Goal: Task Accomplishment & Management: Complete application form

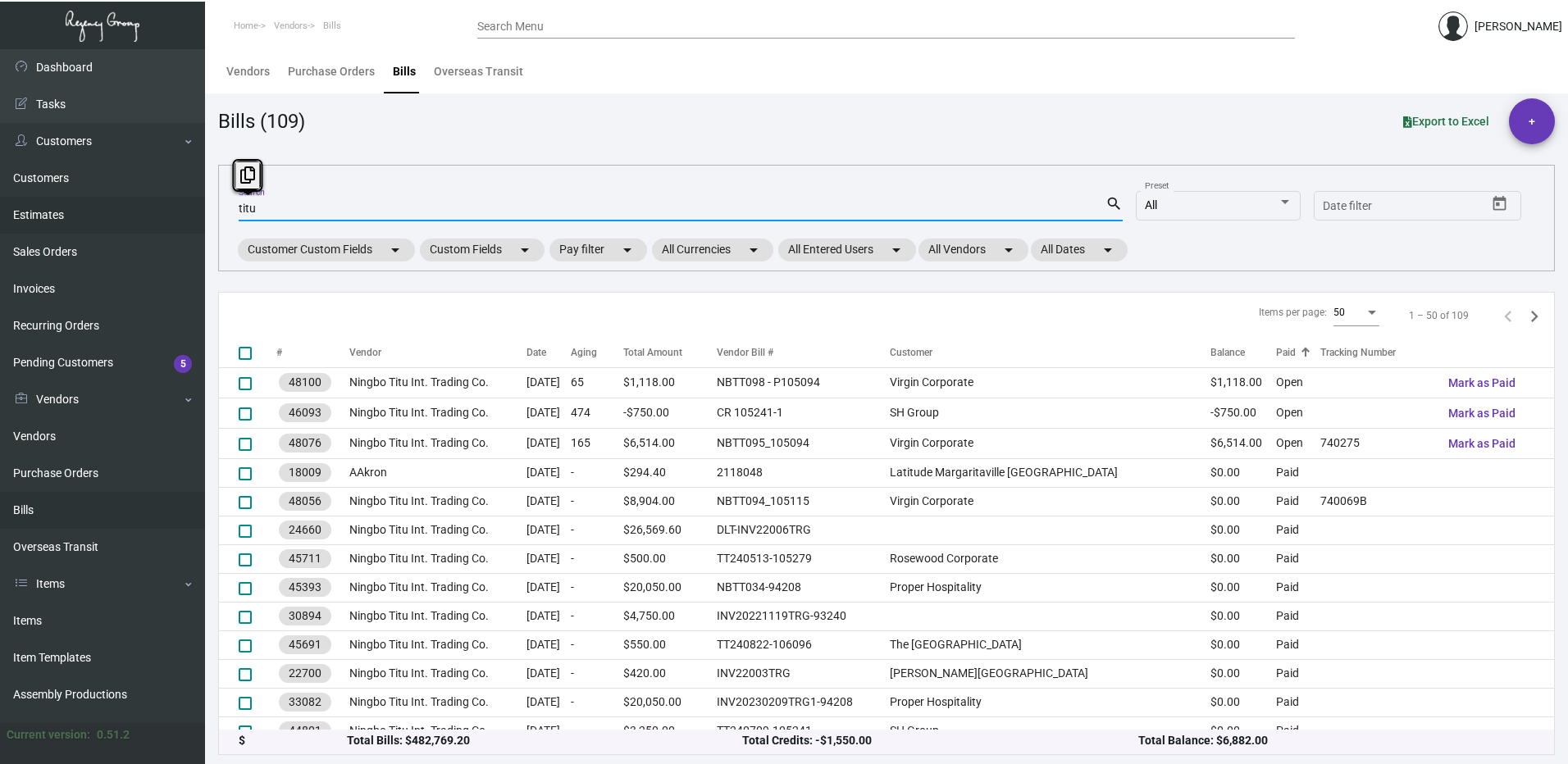
drag, startPoint x: 298, startPoint y: 213, endPoint x: 118, endPoint y: 205, distance: 180.2
click at [118, 205] on div "Dashboard Dashboard Tasks Customers Customers Estimates Sales Orders Invoices R…" at bounding box center [784, 407] width 1568 height 715
type input "106494"
click at [1112, 207] on mat-icon "search" at bounding box center [1114, 204] width 17 height 19
click at [1113, 199] on mat-icon "search" at bounding box center [1114, 204] width 17 height 19
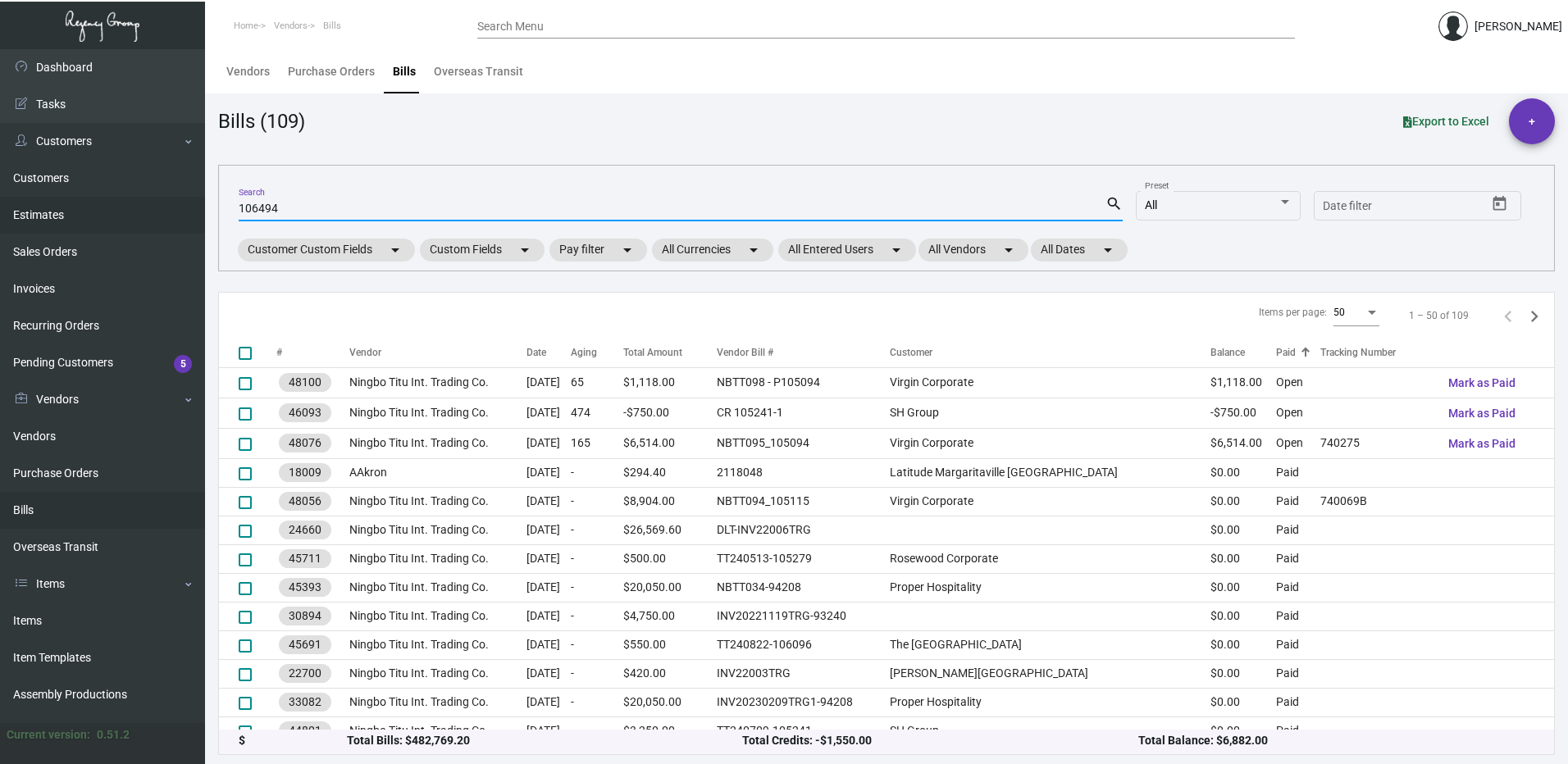
drag, startPoint x: 296, startPoint y: 208, endPoint x: 128, endPoint y: 209, distance: 168.0
click at [128, 209] on div "Dashboard Dashboard Tasks Customers Customers Estimates Sales Orders Invoices R…" at bounding box center [784, 407] width 1568 height 715
drag, startPoint x: 251, startPoint y: 202, endPoint x: 261, endPoint y: 182, distance: 22.4
click at [261, 182] on icon at bounding box center [259, 175] width 15 height 17
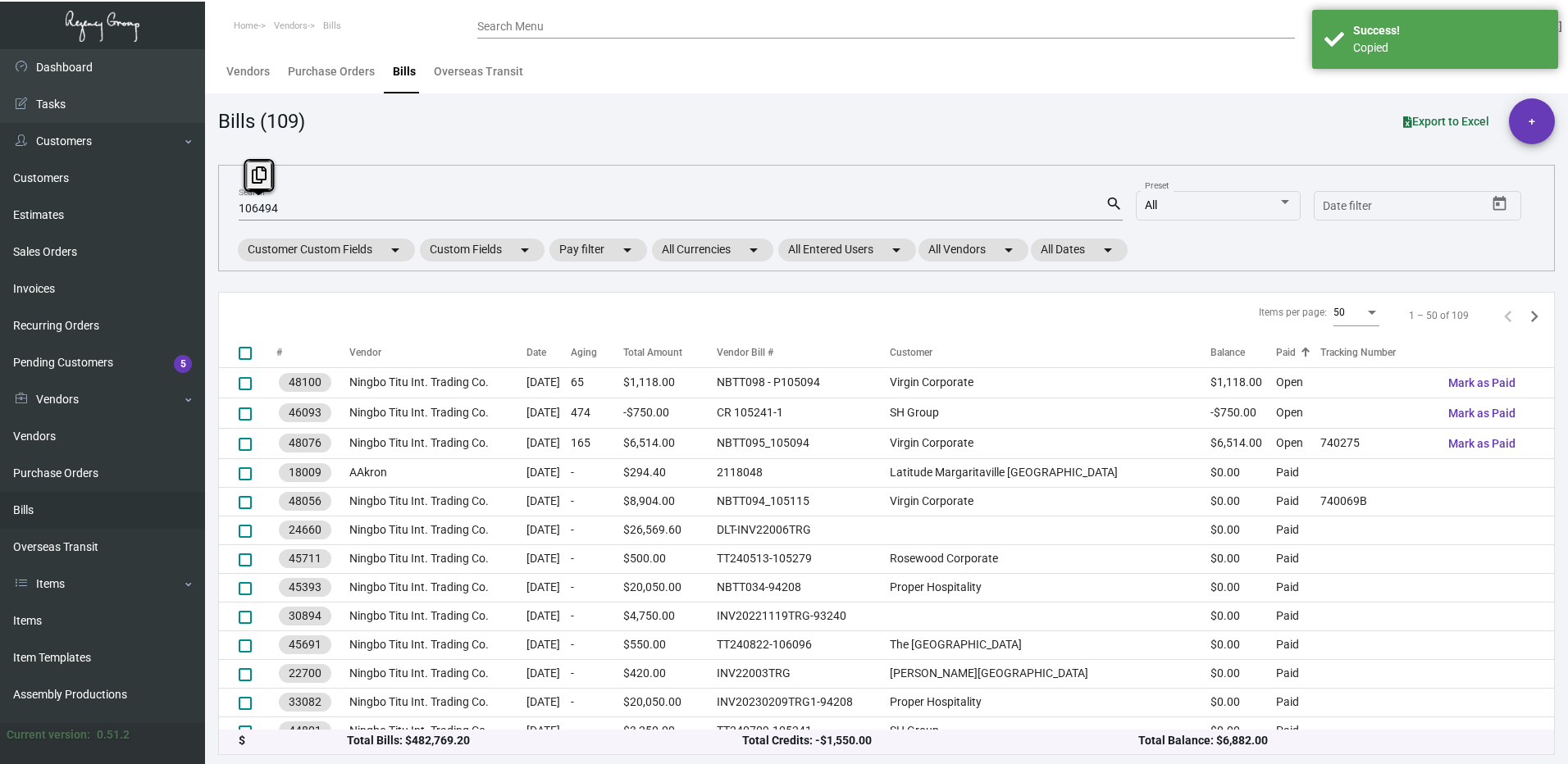
click at [597, 23] on input "Search Menu" at bounding box center [886, 26] width 818 height 13
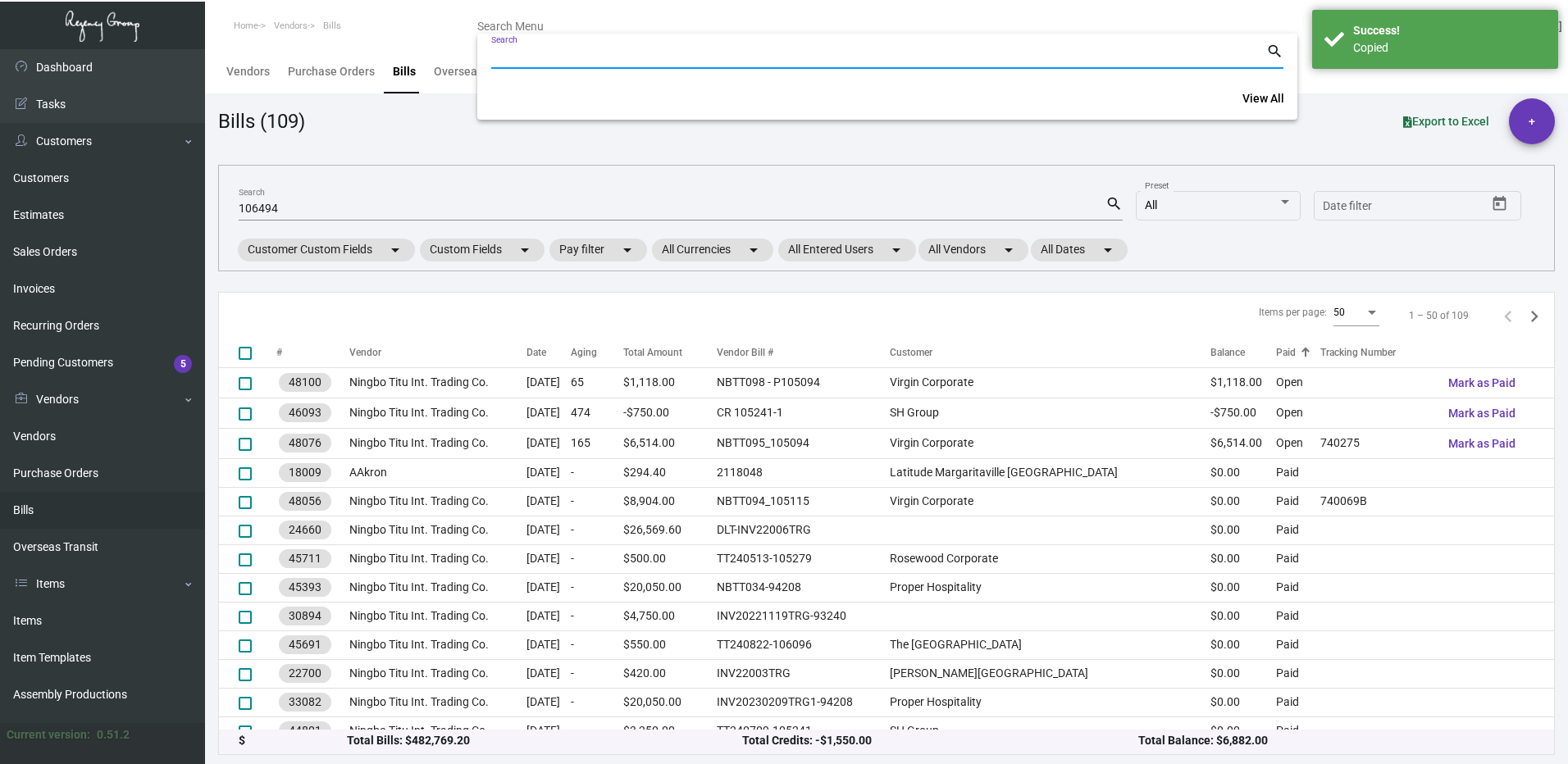
drag, startPoint x: 597, startPoint y: 23, endPoint x: 556, endPoint y: 60, distance: 55.2
click at [556, 60] on input "Search" at bounding box center [878, 55] width 775 height 13
paste input "106494"
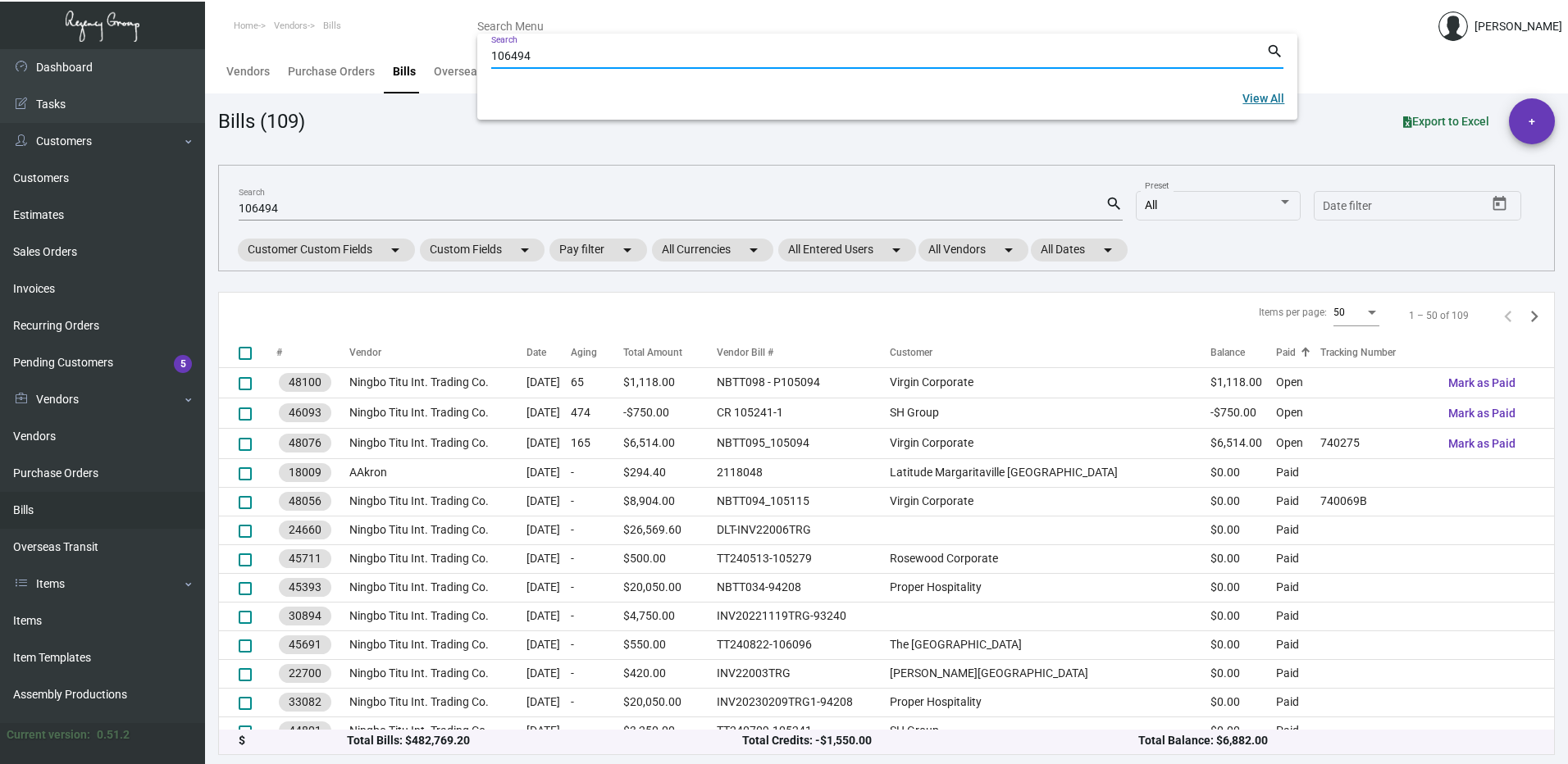
type input "106494"
click at [1262, 88] on link "View All" at bounding box center [1264, 98] width 68 height 29
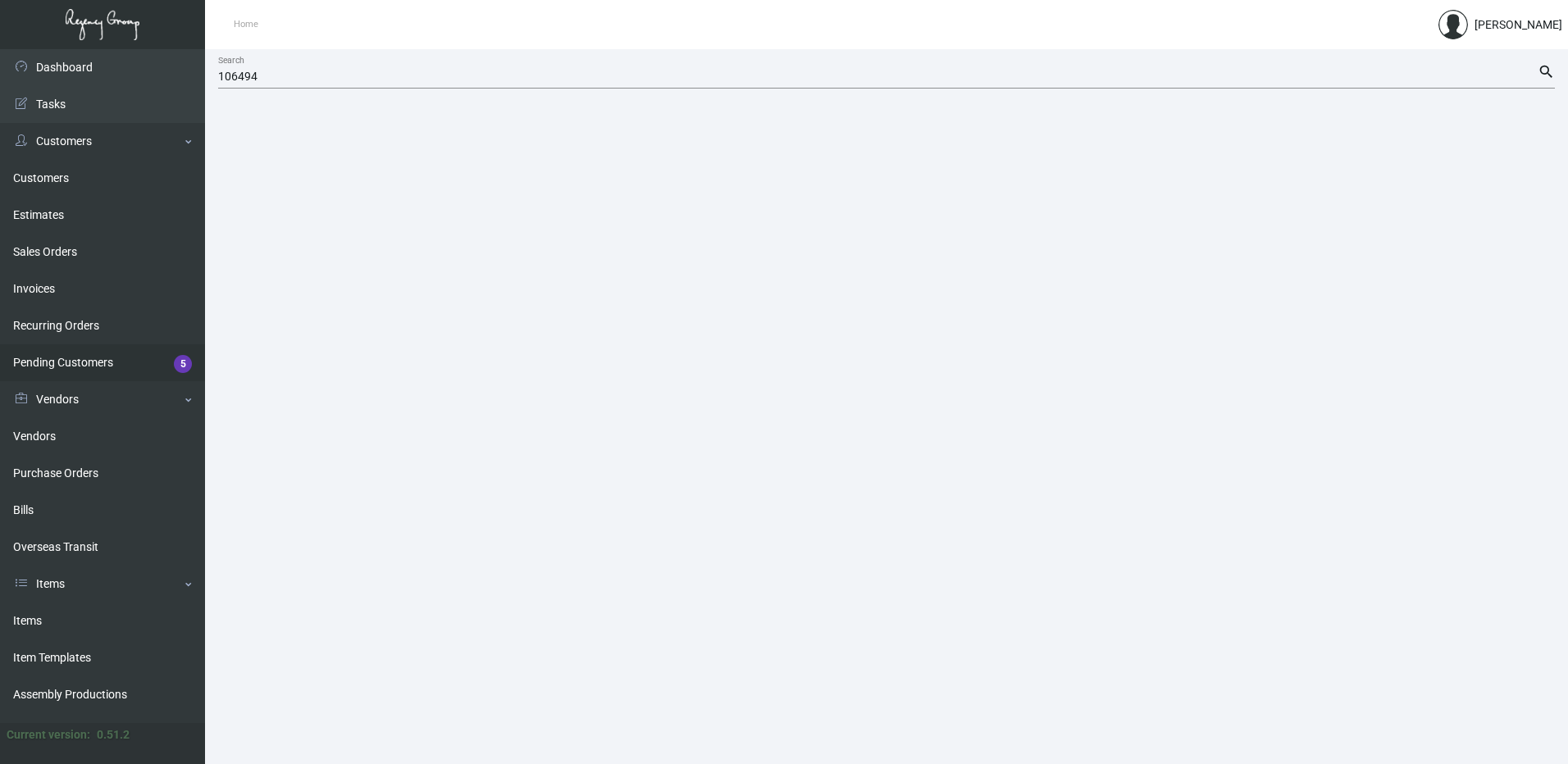
click at [123, 371] on link "Pending Customers 5" at bounding box center [102, 363] width 205 height 37
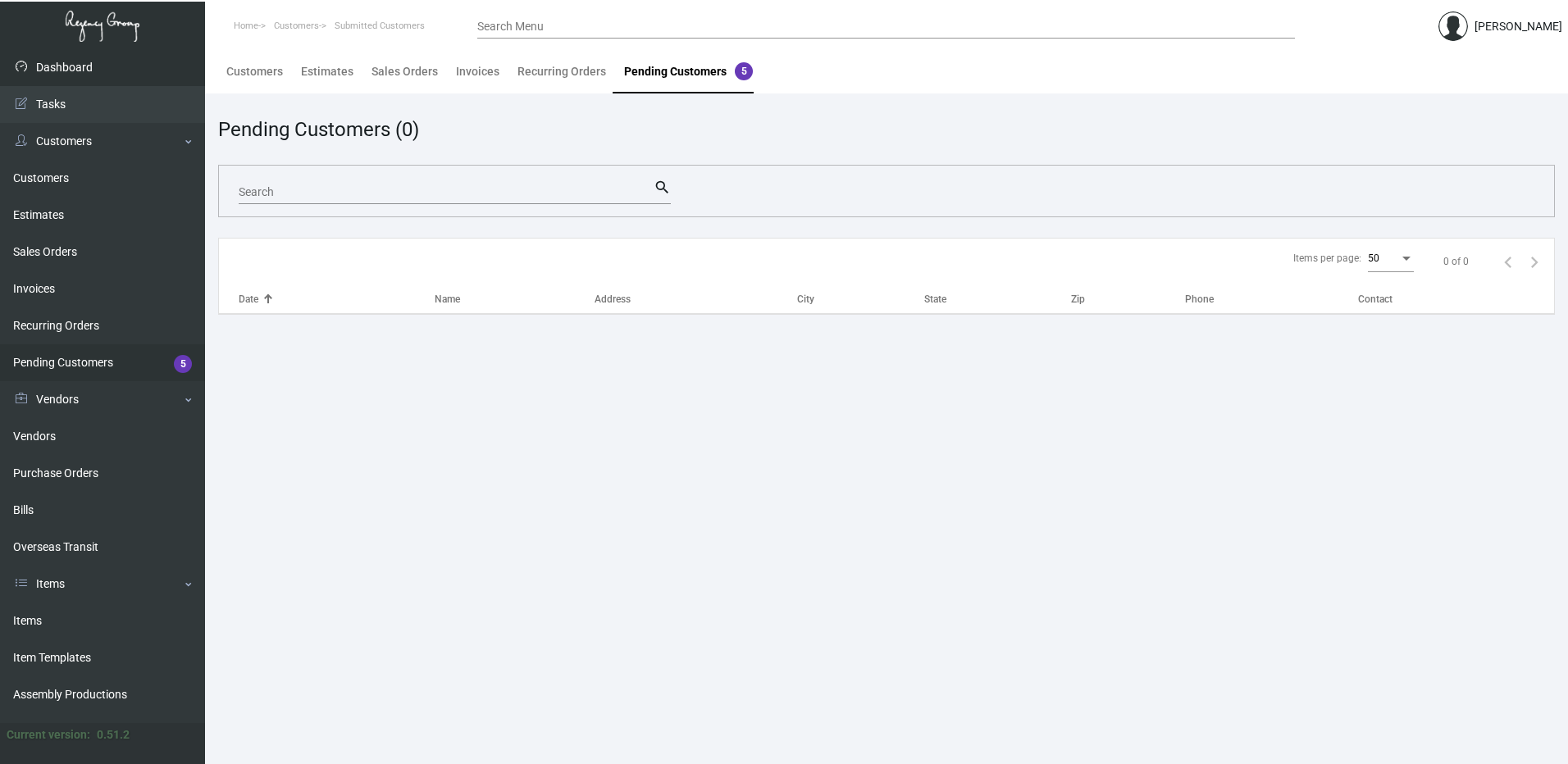
click at [118, 71] on link "Dashboard" at bounding box center [102, 68] width 205 height 37
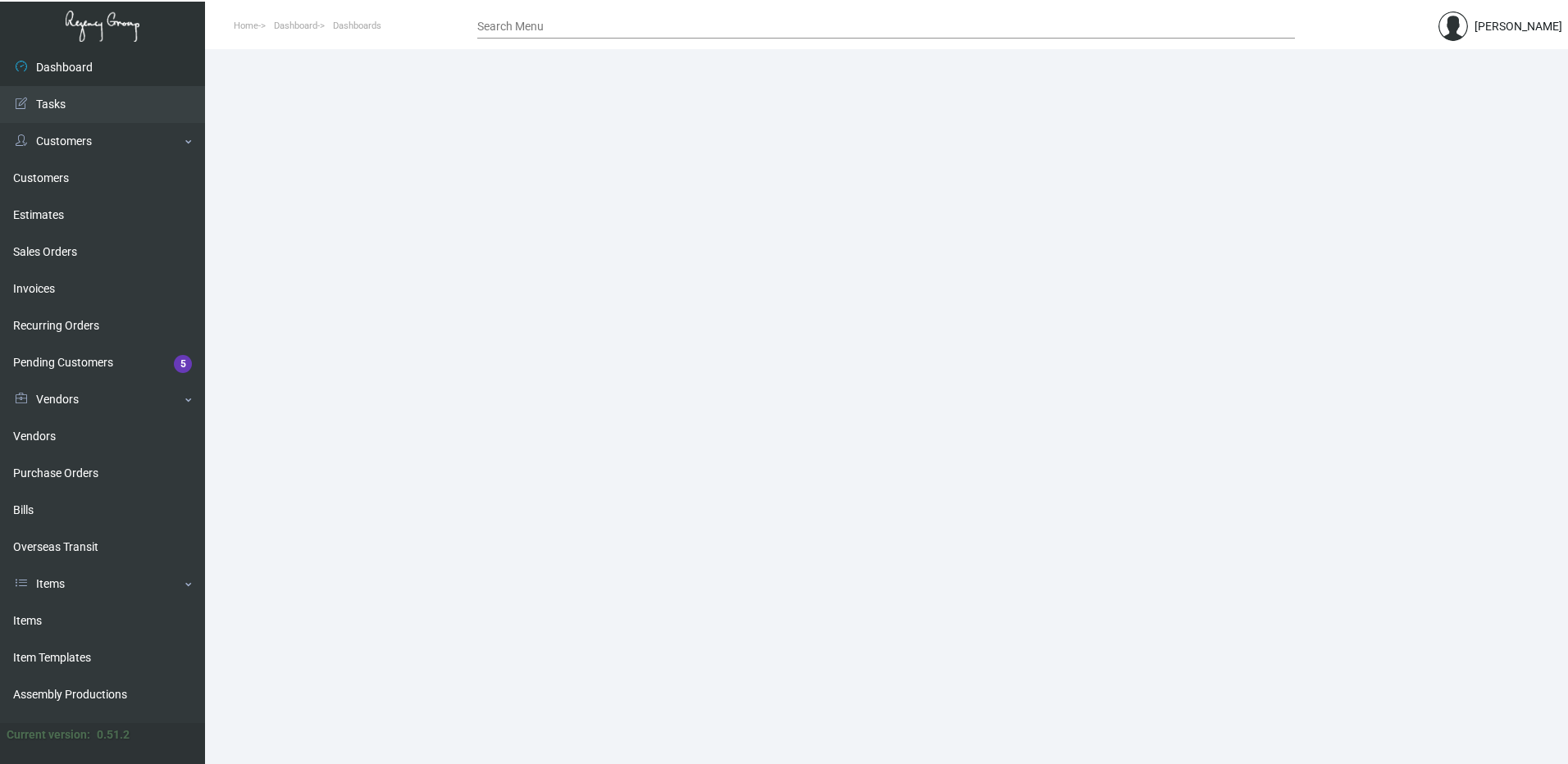
click at [528, 19] on div "Search Menu" at bounding box center [886, 25] width 818 height 25
click at [507, 17] on div "Search Menu" at bounding box center [886, 25] width 818 height 25
click at [241, 28] on span "Home" at bounding box center [245, 25] width 24 height 11
click at [312, 27] on span "Dashboard" at bounding box center [296, 25] width 44 height 11
click at [102, 21] on link at bounding box center [102, 26] width 205 height 50
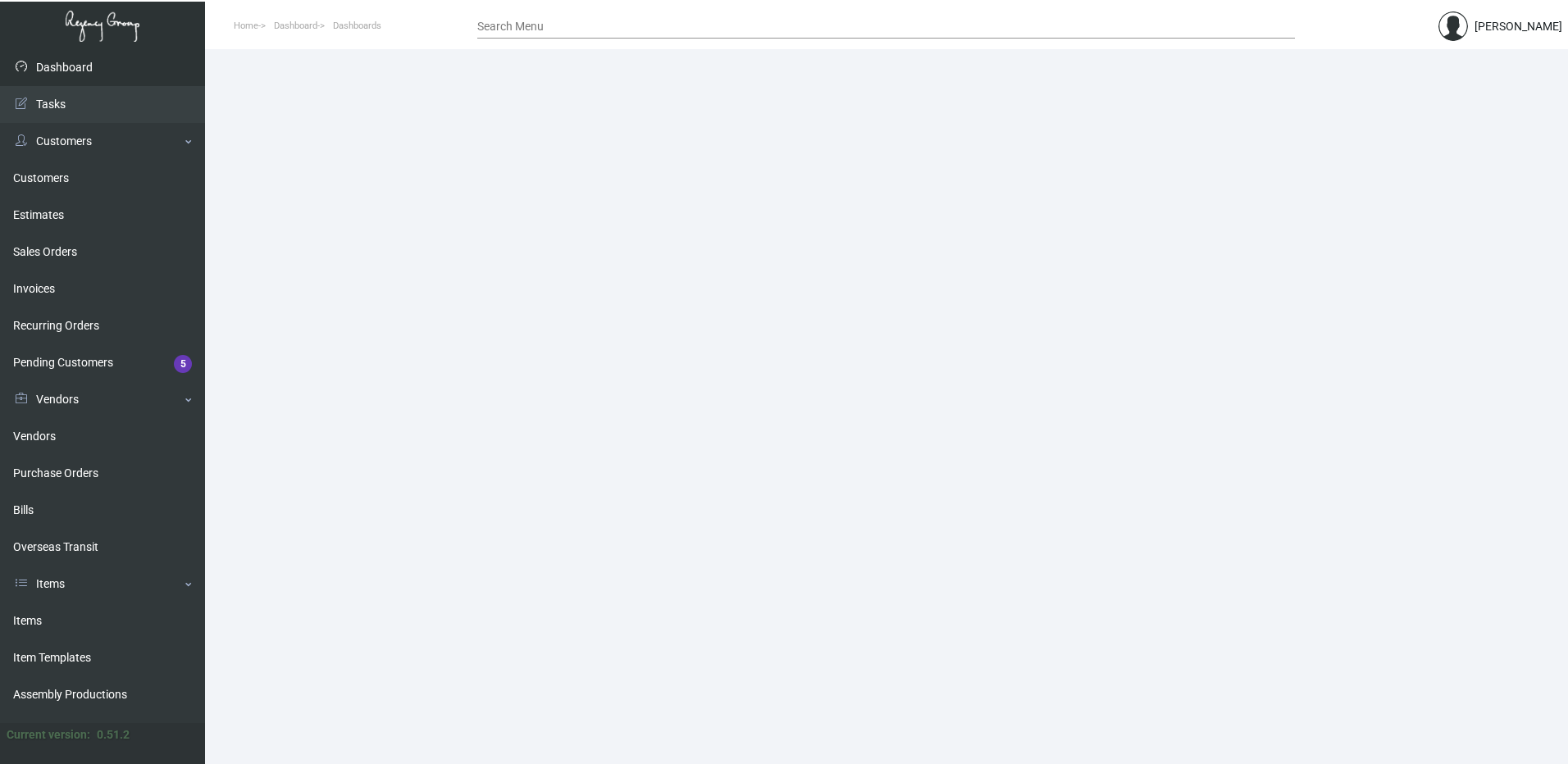
click at [50, 71] on link "Dashboard" at bounding box center [102, 68] width 205 height 37
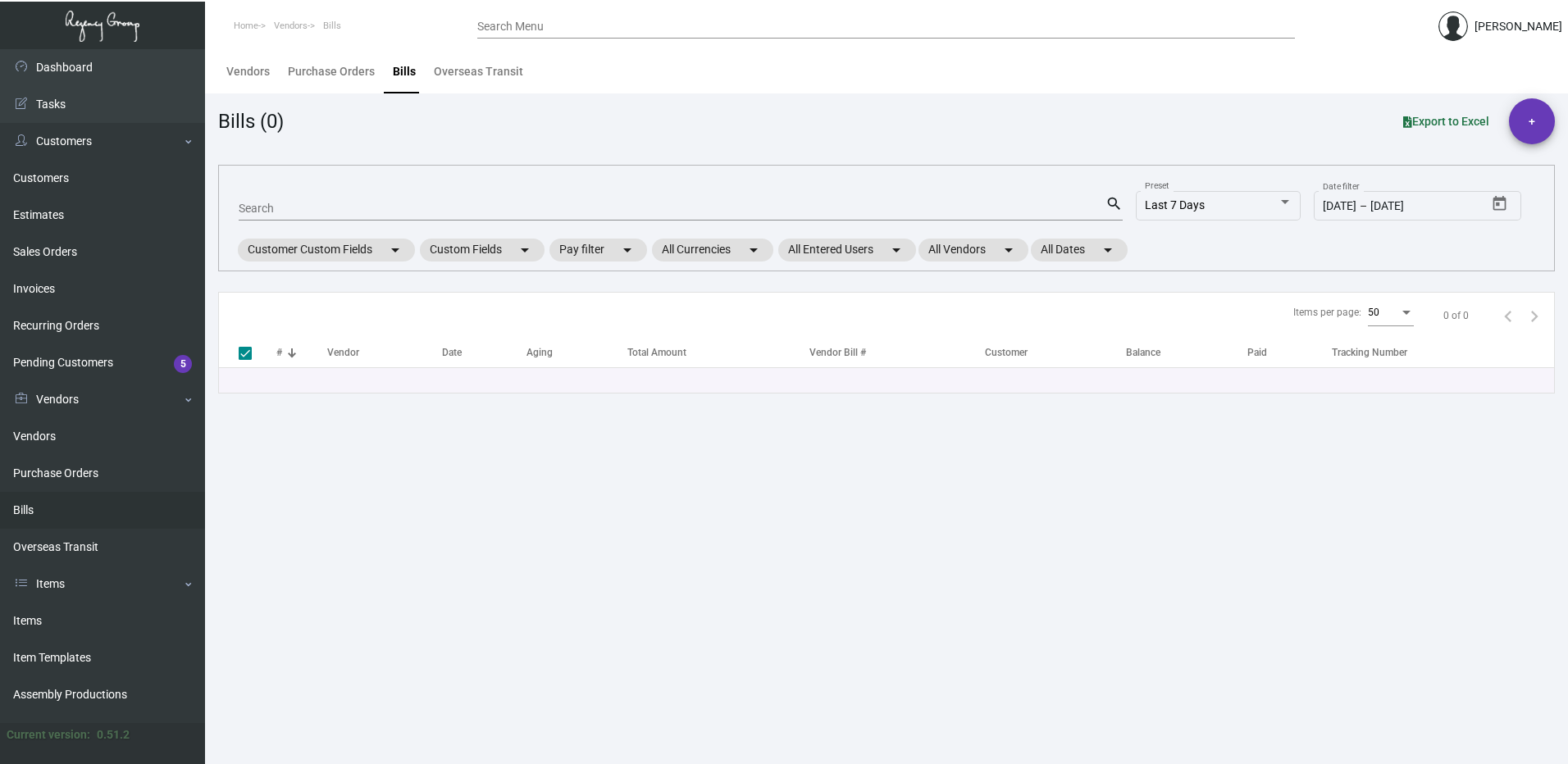
click at [563, 21] on input "Search Menu" at bounding box center [886, 26] width 818 height 13
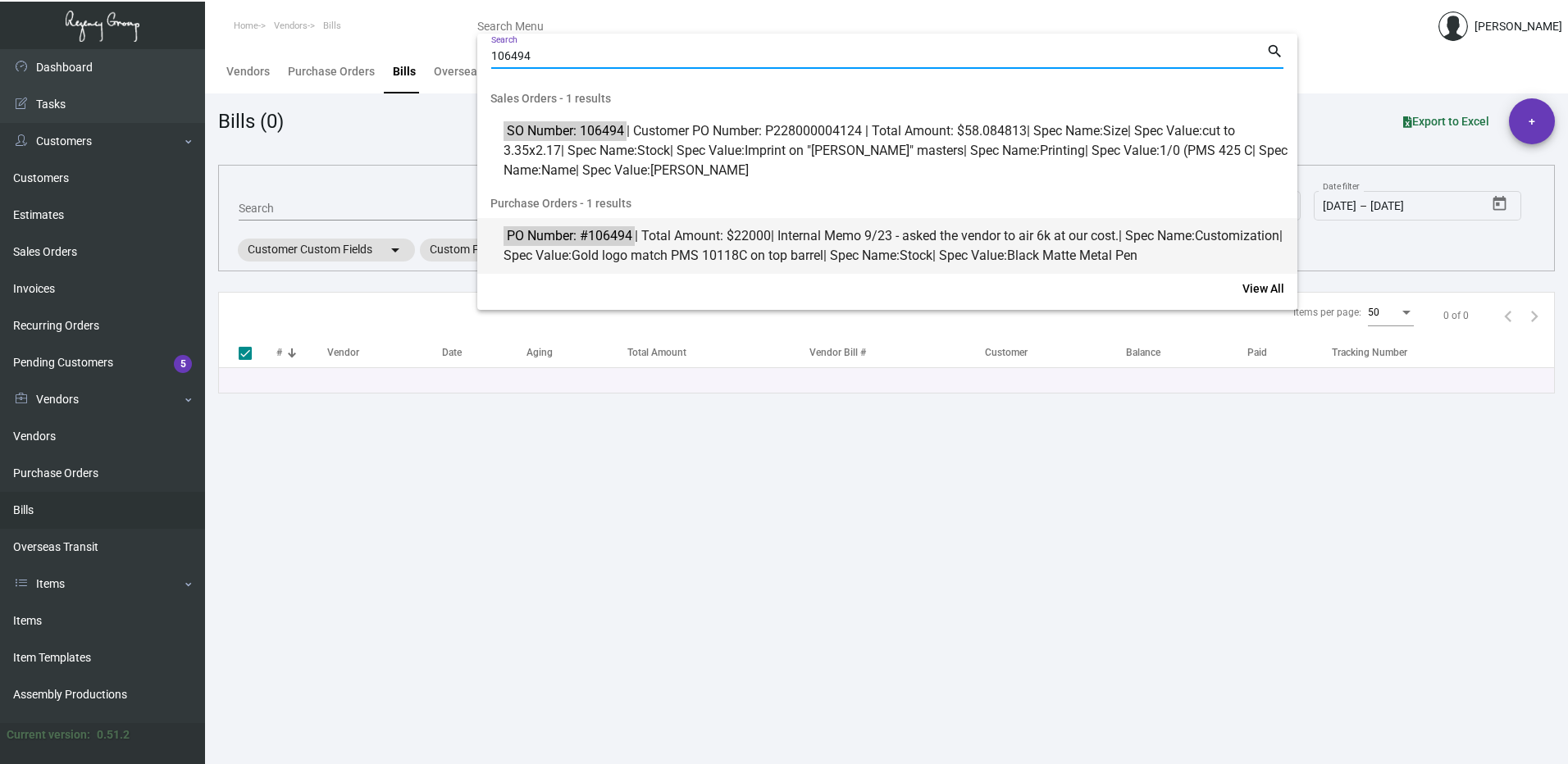
type input "106494"
click at [677, 241] on span "PO Number: #106494 | Total Amount: $22000 | Internal Memo 9/23 - asked the vend…" at bounding box center [896, 246] width 785 height 39
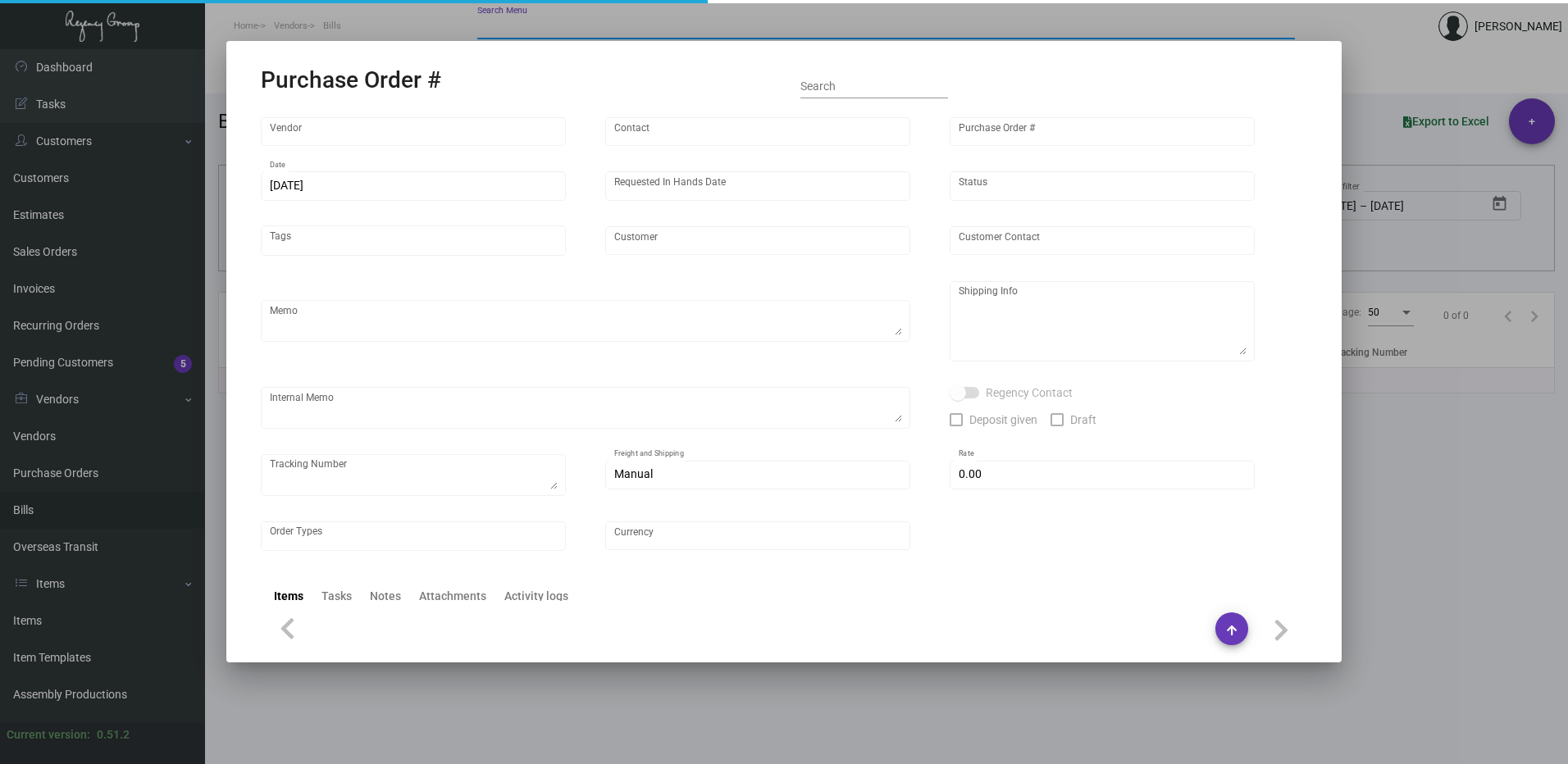
type input "Prostar - Pens"
type input "[PERSON_NAME]"
type input "106494"
type input "[DATE]"
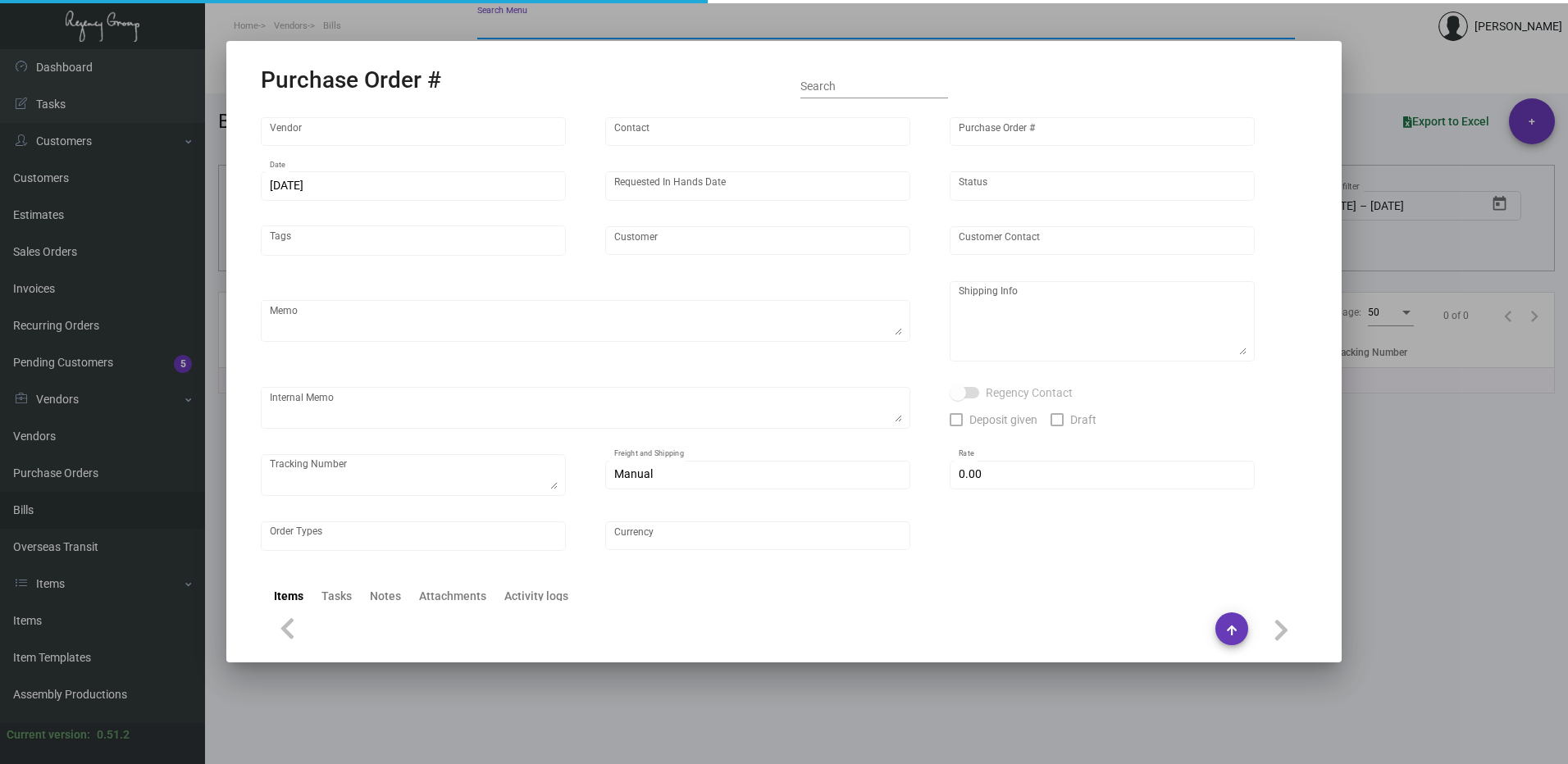
type input "[PERSON_NAME] Hotels"
type textarea "Please ship 40k by boat to our NJ warehouse in the first shipment."
type textarea "Regency Group NJ - [PERSON_NAME] [STREET_ADDRESS]"
type textarea "9/23 - asked the vendor to air 6k at our cost."
checkbox input "true"
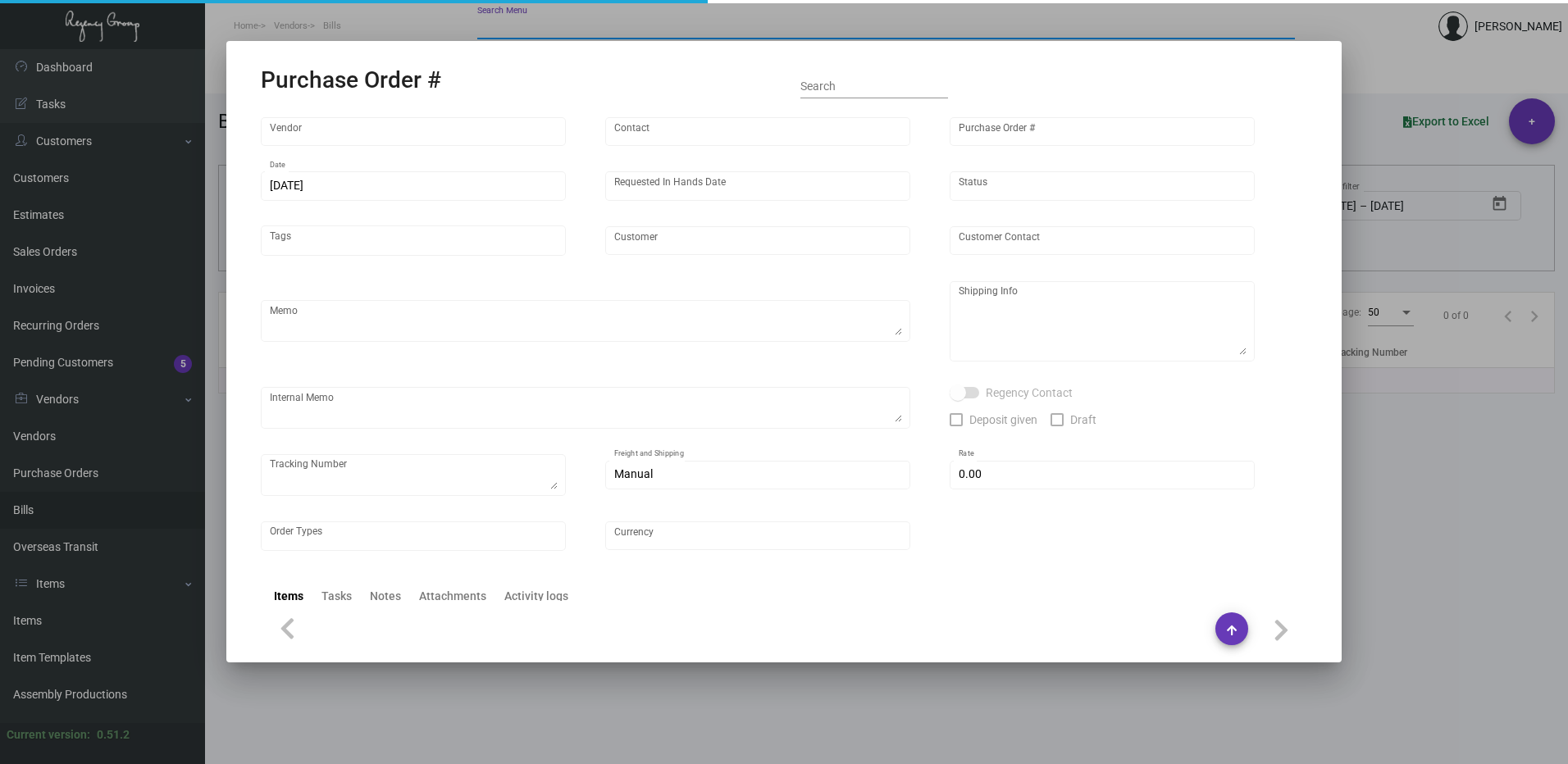
type input "$ 0.00"
type input "United States Dollar $"
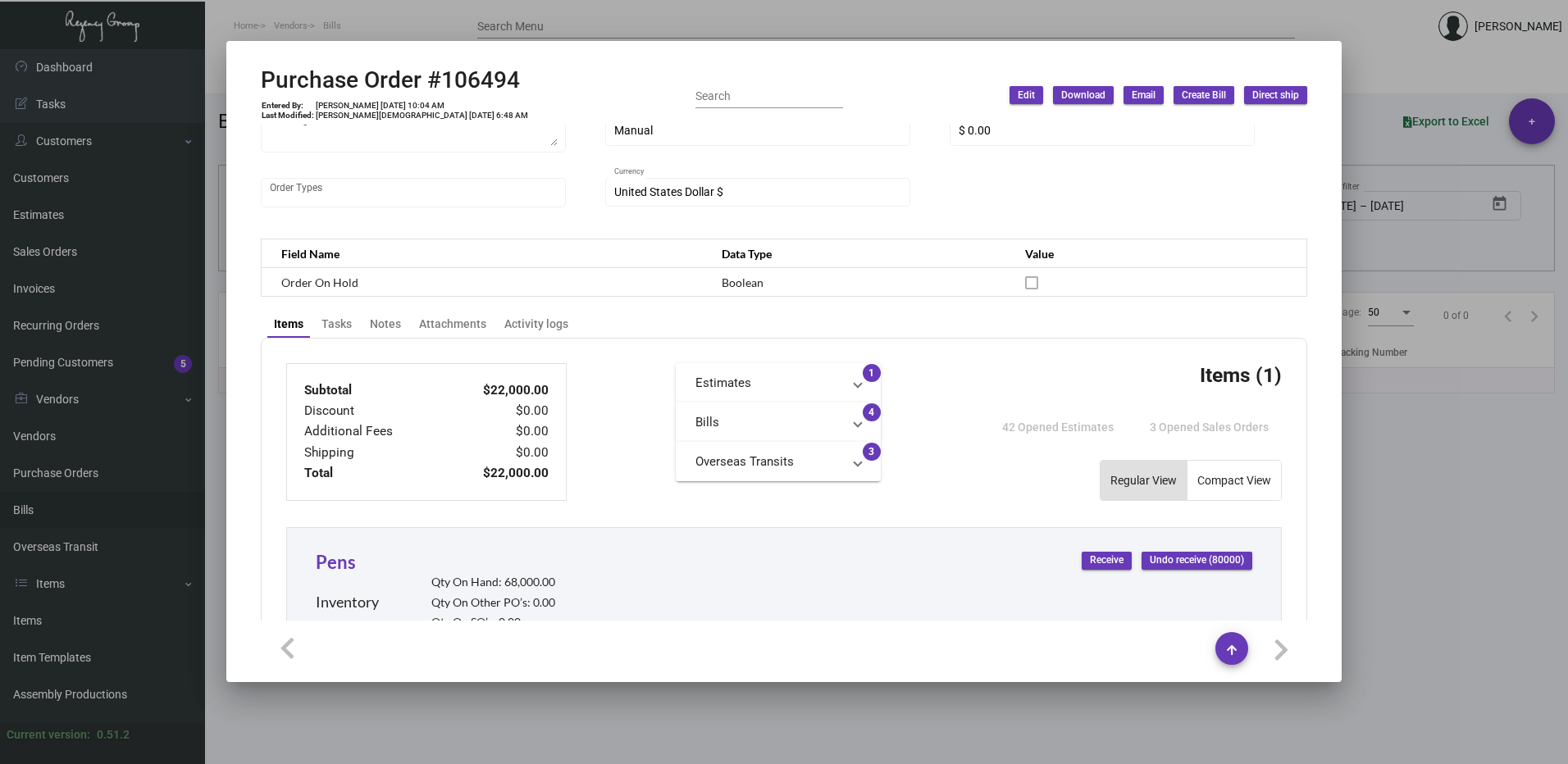
scroll to position [355, 0]
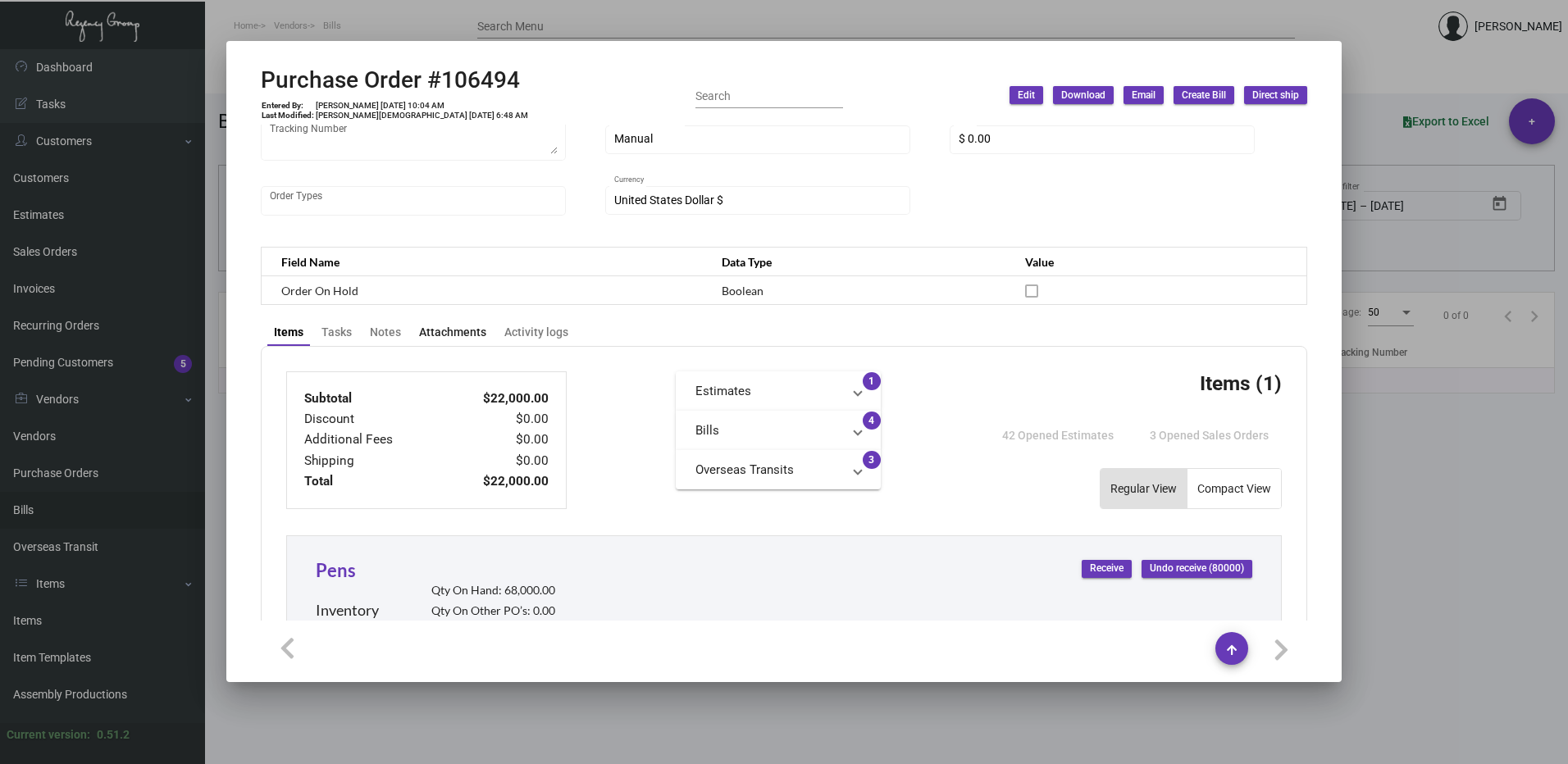
click at [459, 324] on div "Attachments" at bounding box center [452, 332] width 67 height 17
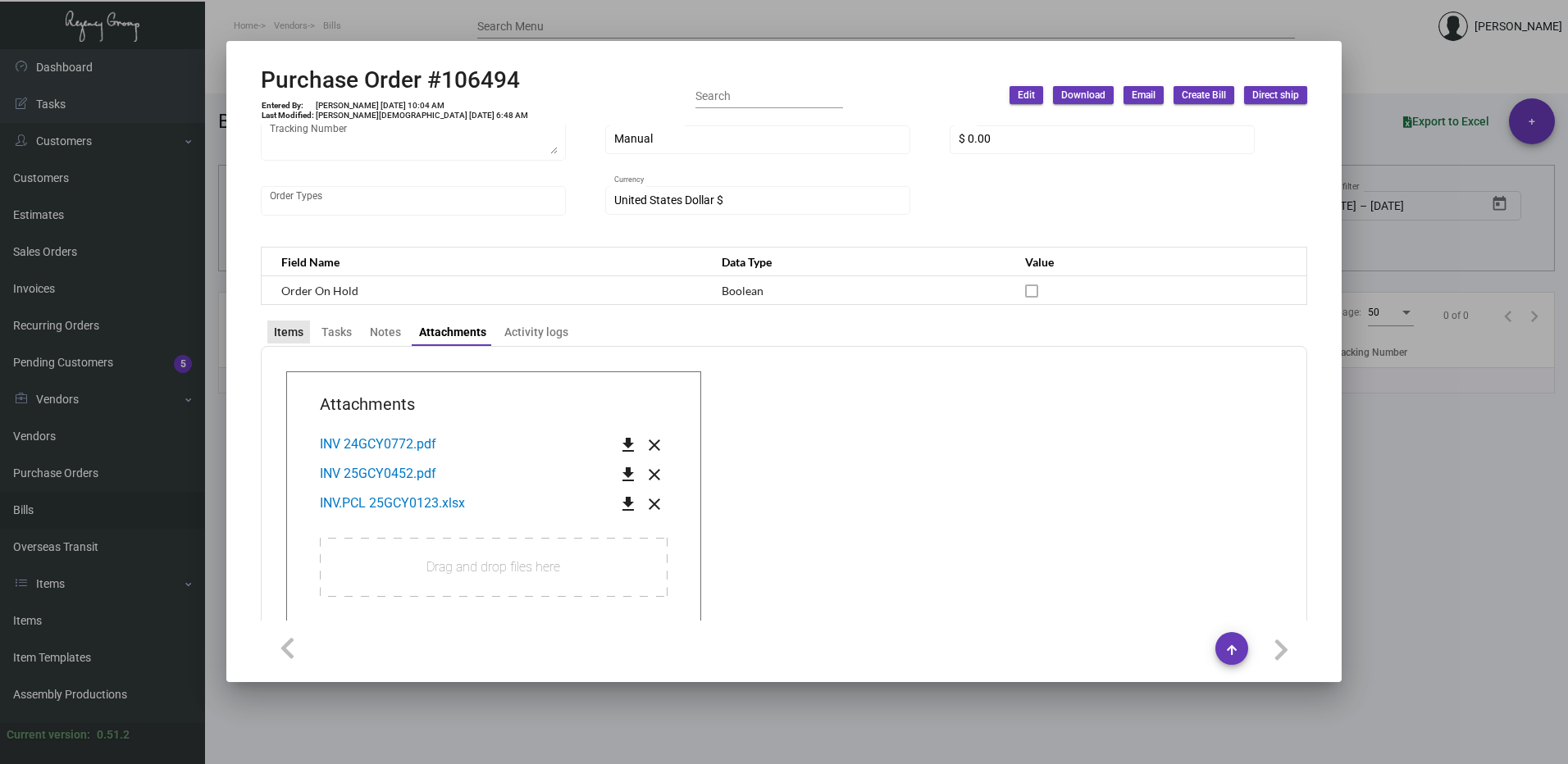
click at [300, 327] on div "Items" at bounding box center [289, 332] width 29 height 17
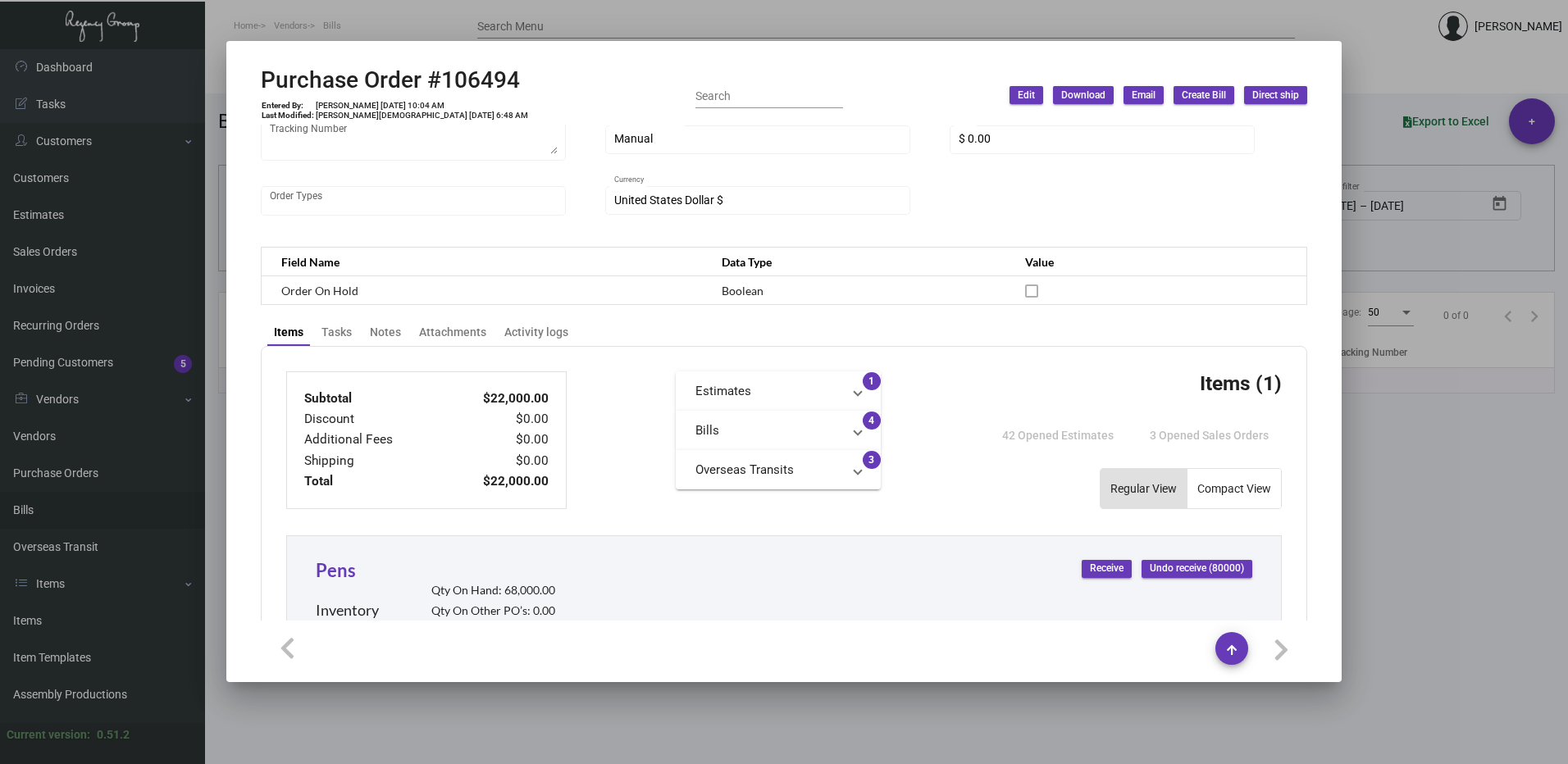
click at [798, 423] on mat-panel-title "Bills" at bounding box center [768, 431] width 146 height 18
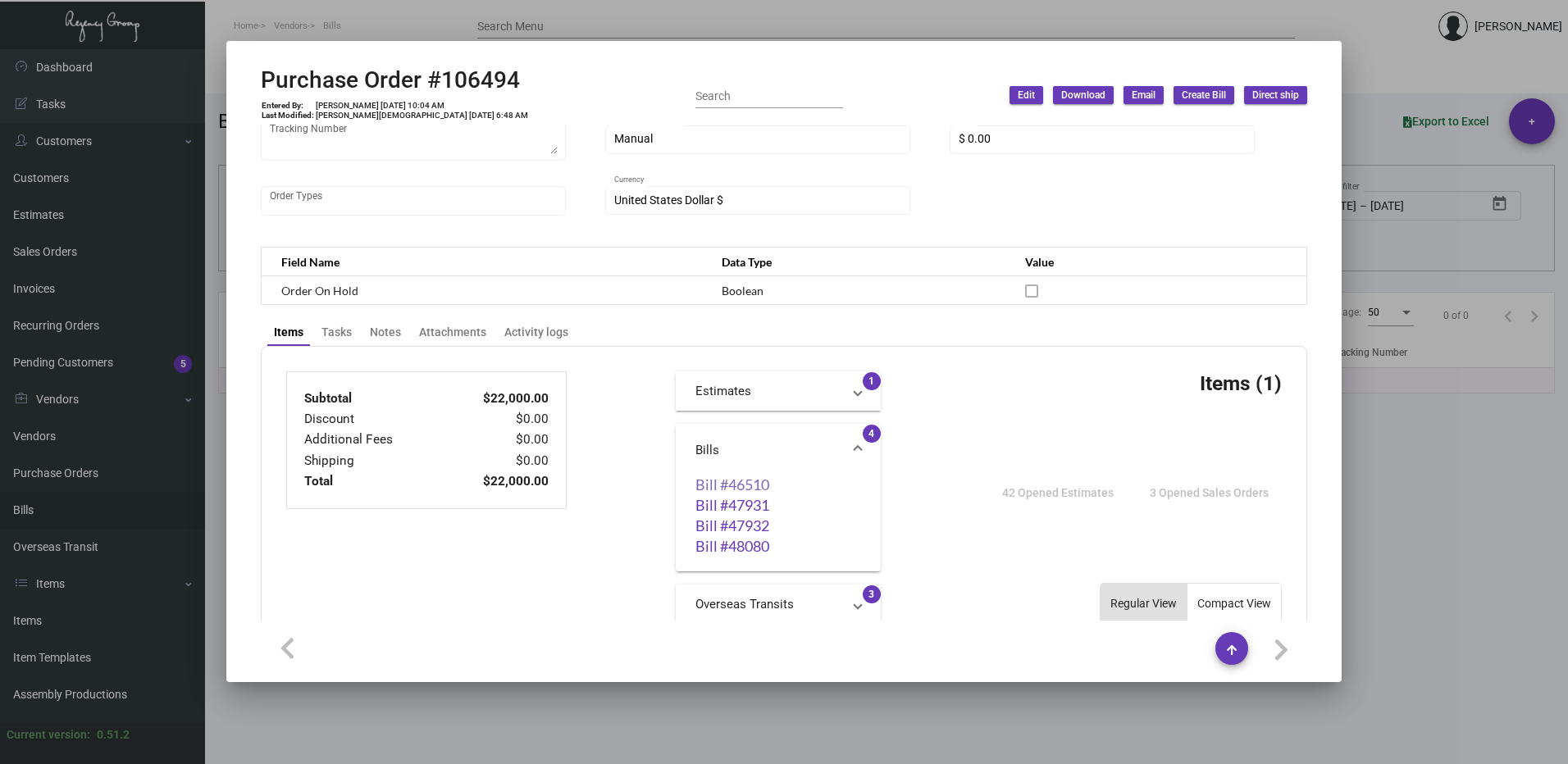
click at [740, 485] on link "Bill #46510" at bounding box center [778, 484] width 165 height 17
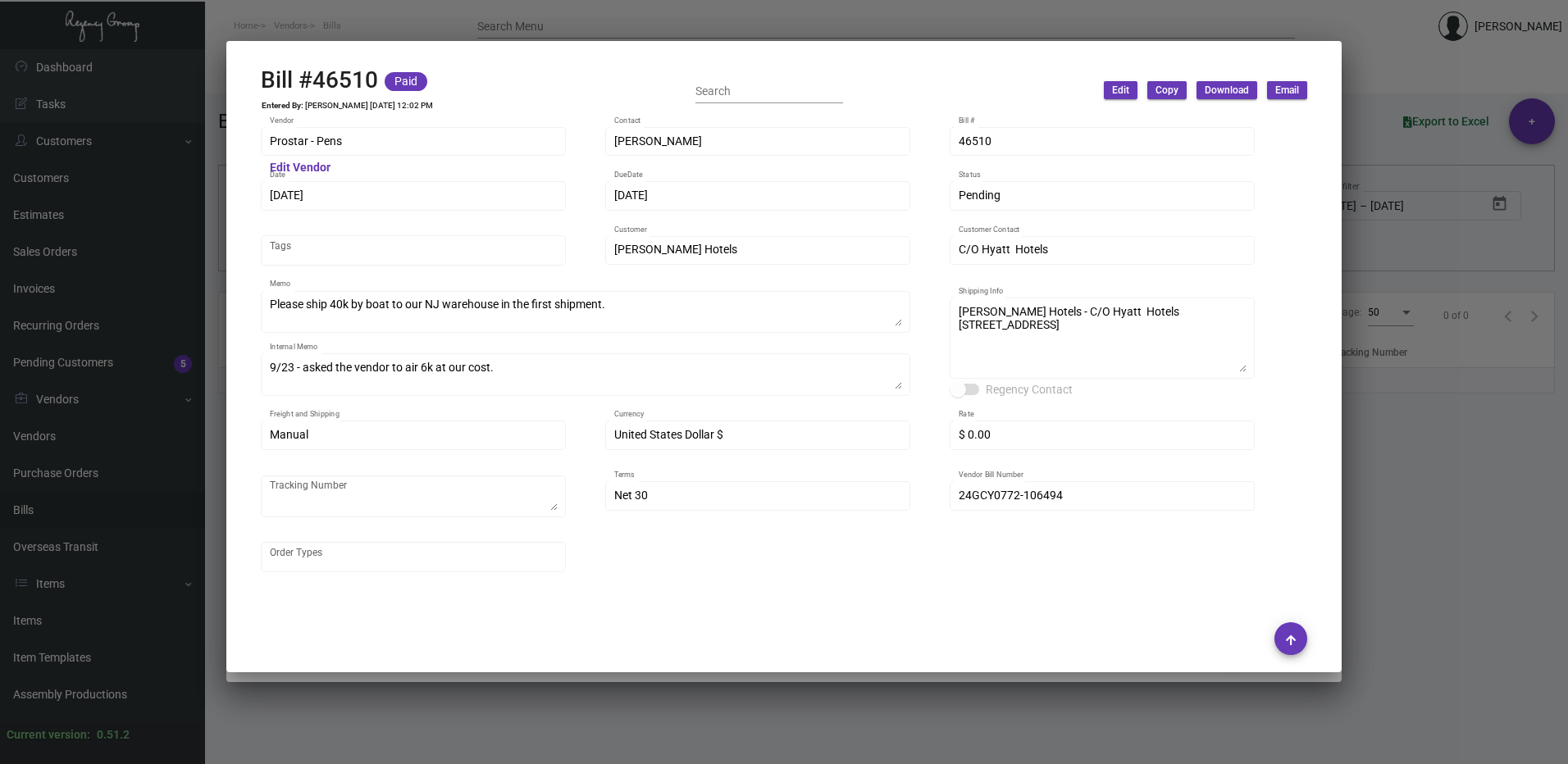
scroll to position [492, 0]
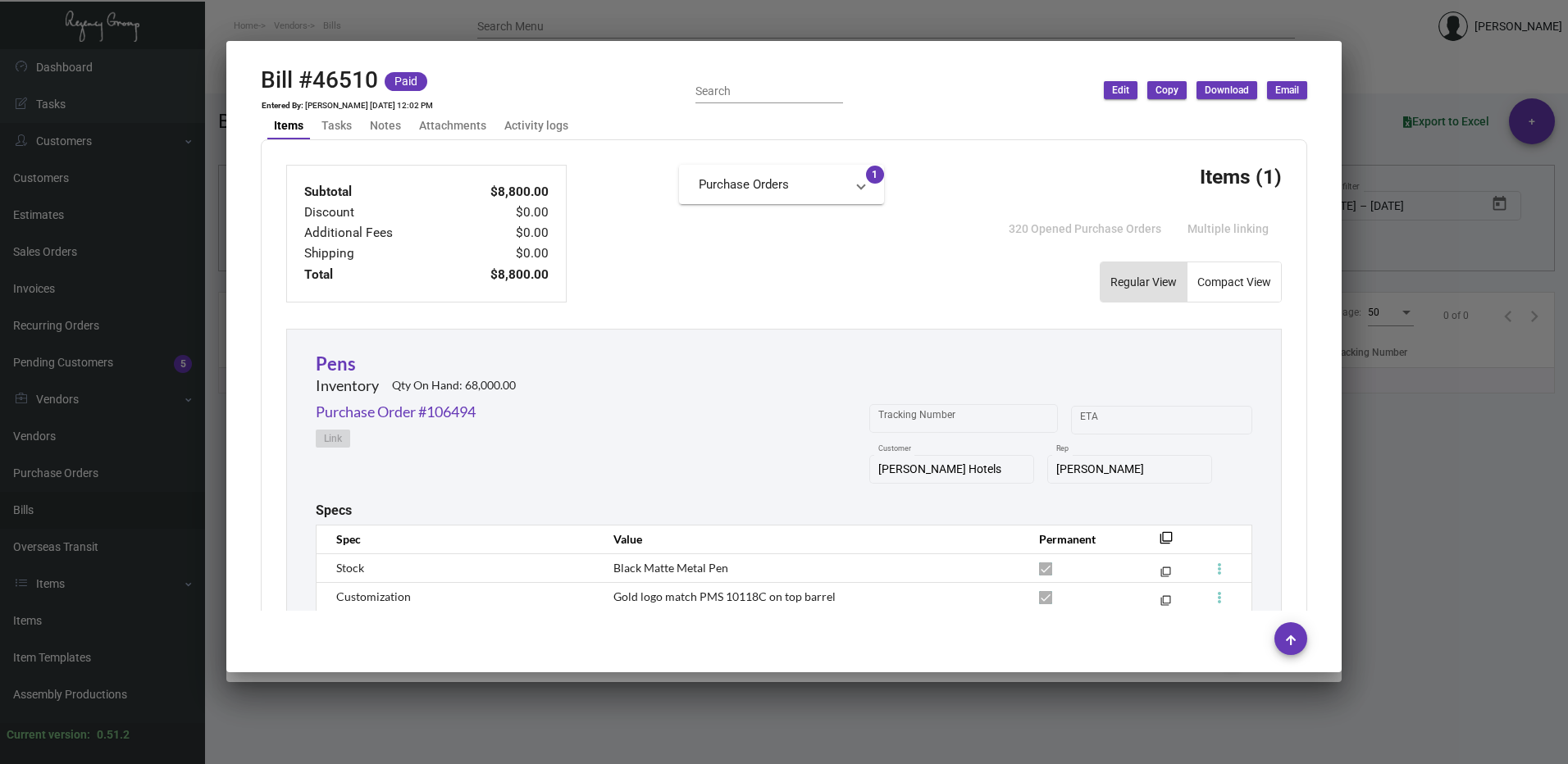
click at [1402, 175] on div at bounding box center [784, 382] width 1568 height 764
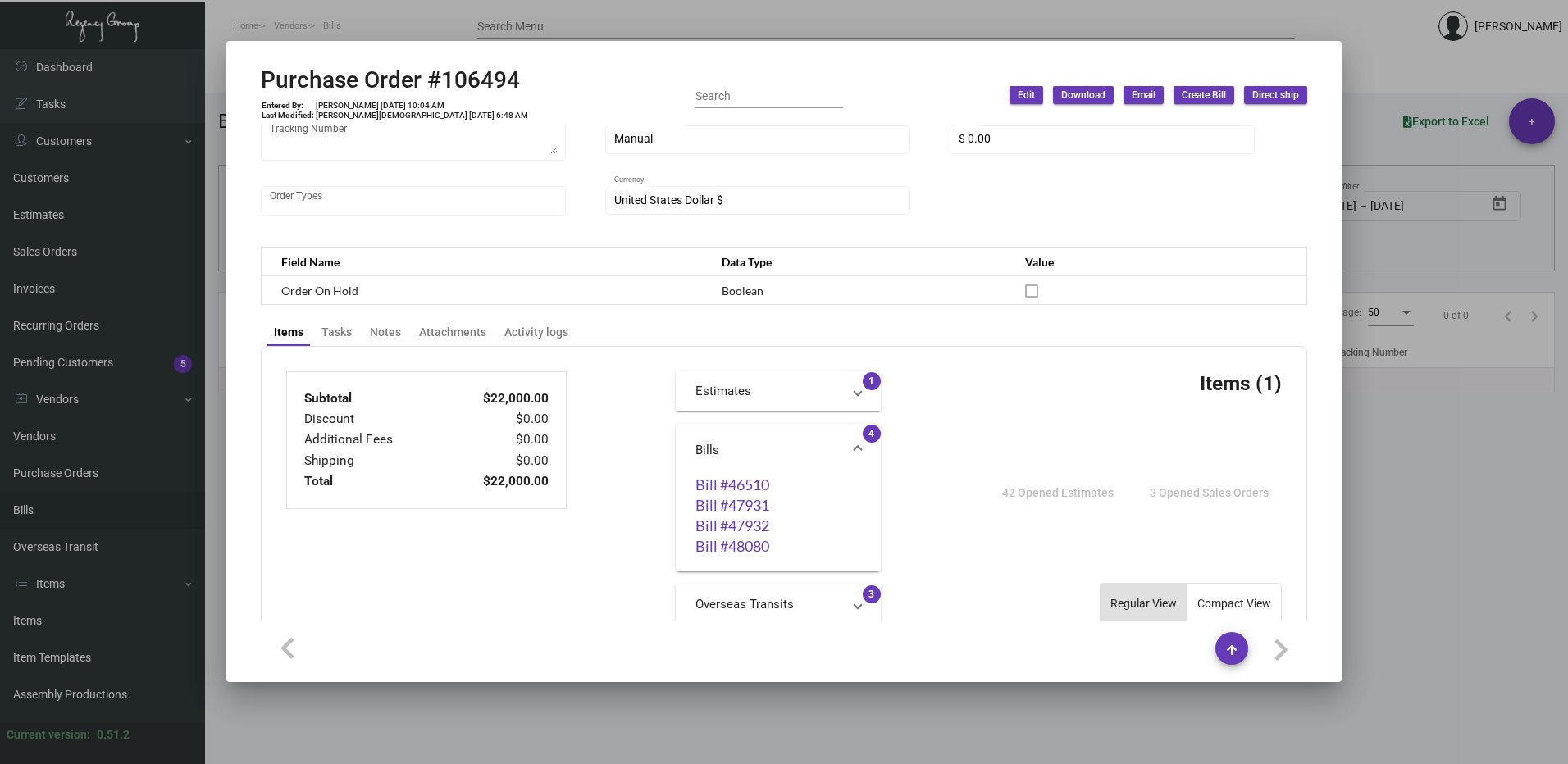
click at [731, 390] on mat-panel-title "Estimates" at bounding box center [768, 391] width 146 height 18
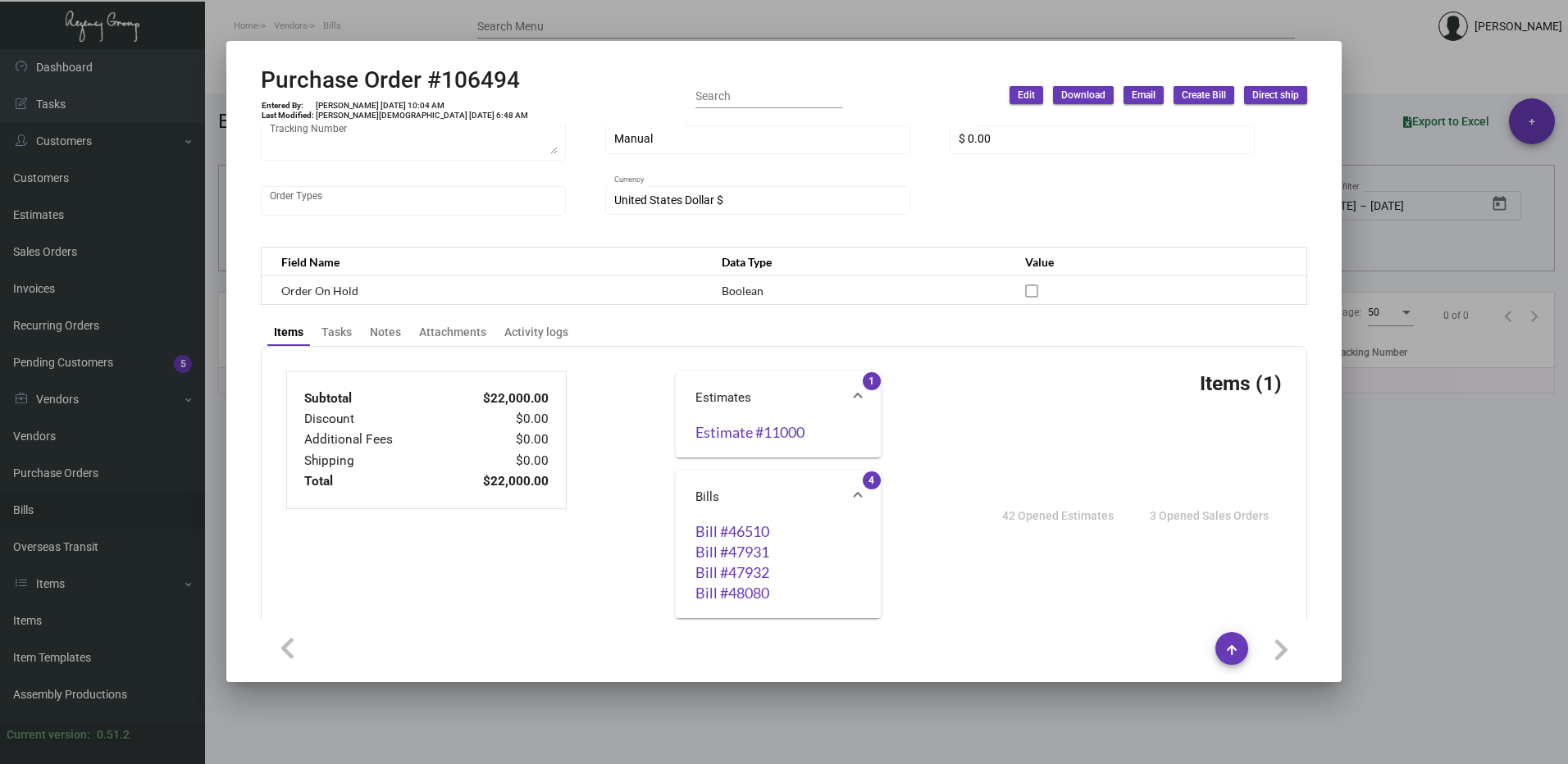
click at [731, 390] on mat-panel-title "Estimates" at bounding box center [768, 398] width 146 height 18
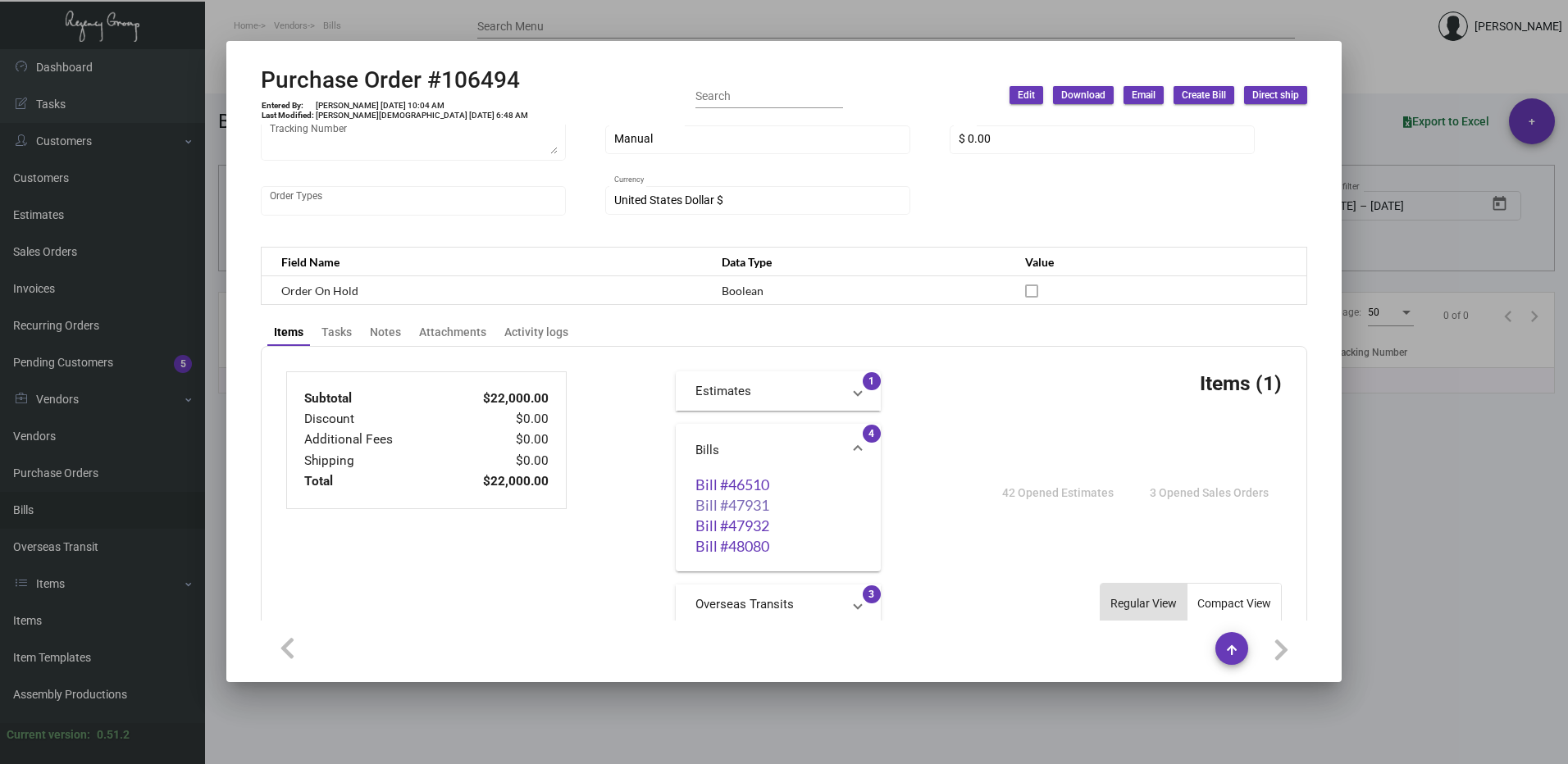
click at [739, 504] on link "Bill #47931" at bounding box center [778, 504] width 165 height 17
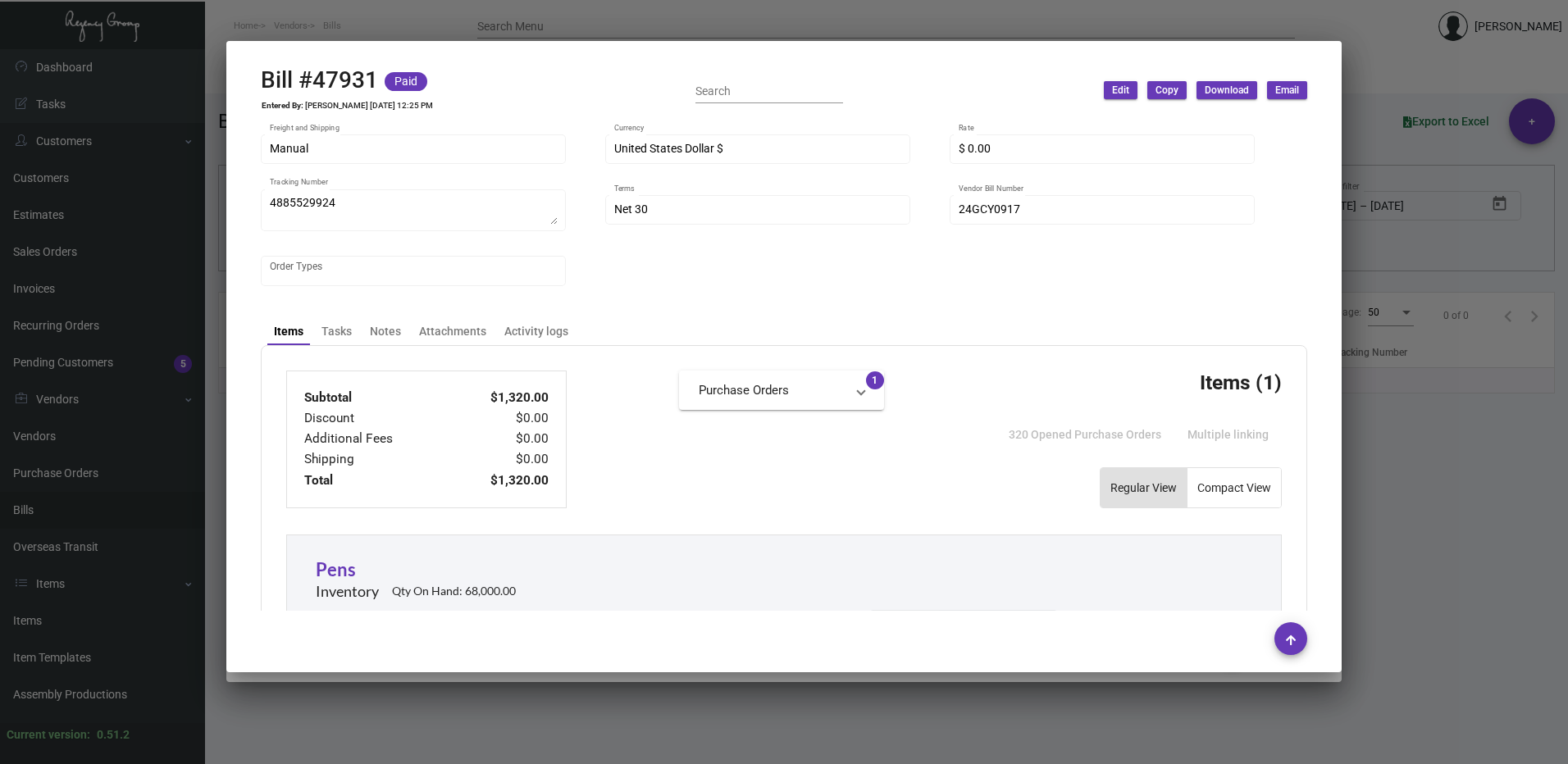
scroll to position [164, 0]
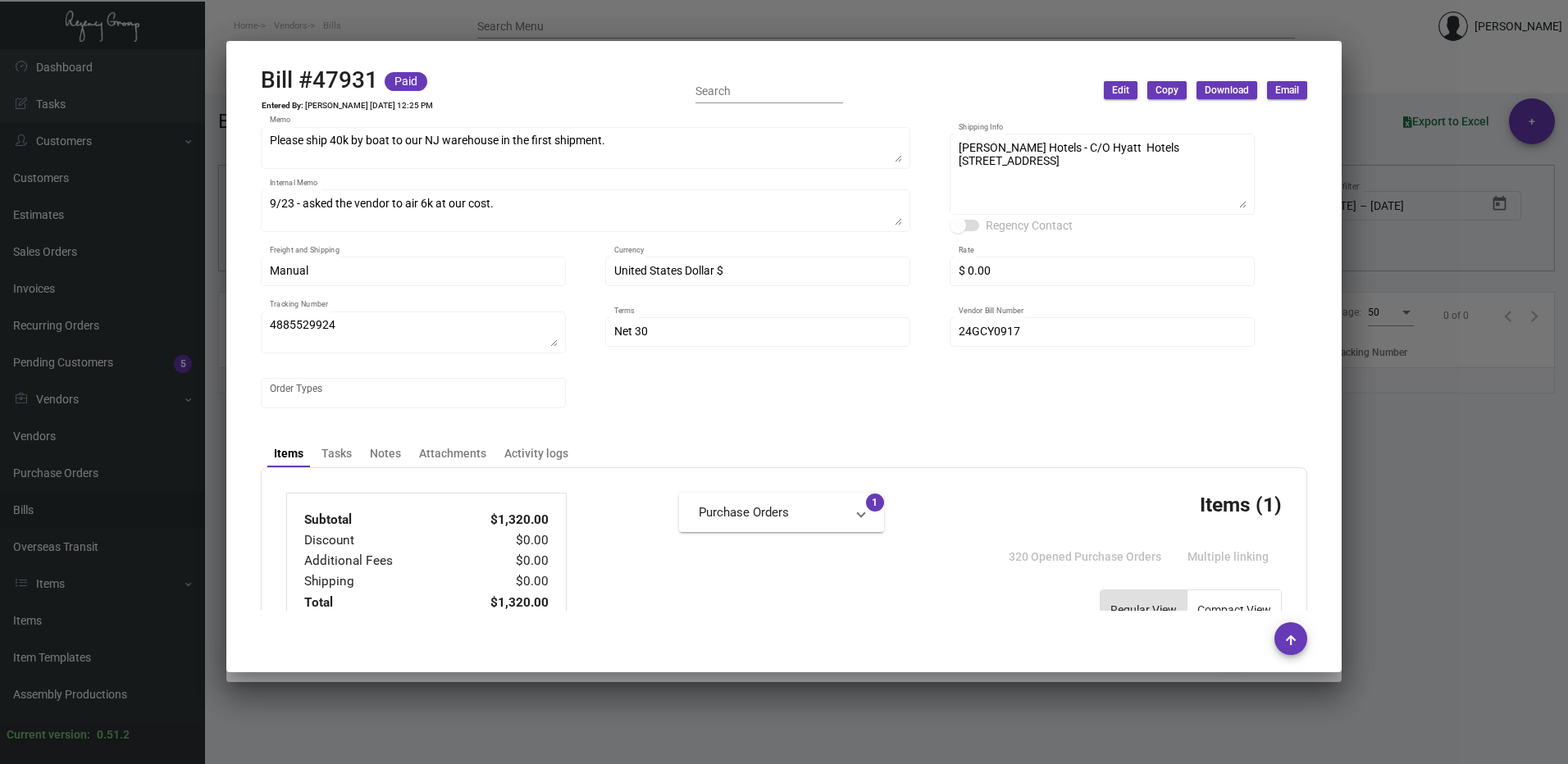
click at [1440, 401] on div at bounding box center [784, 382] width 1568 height 764
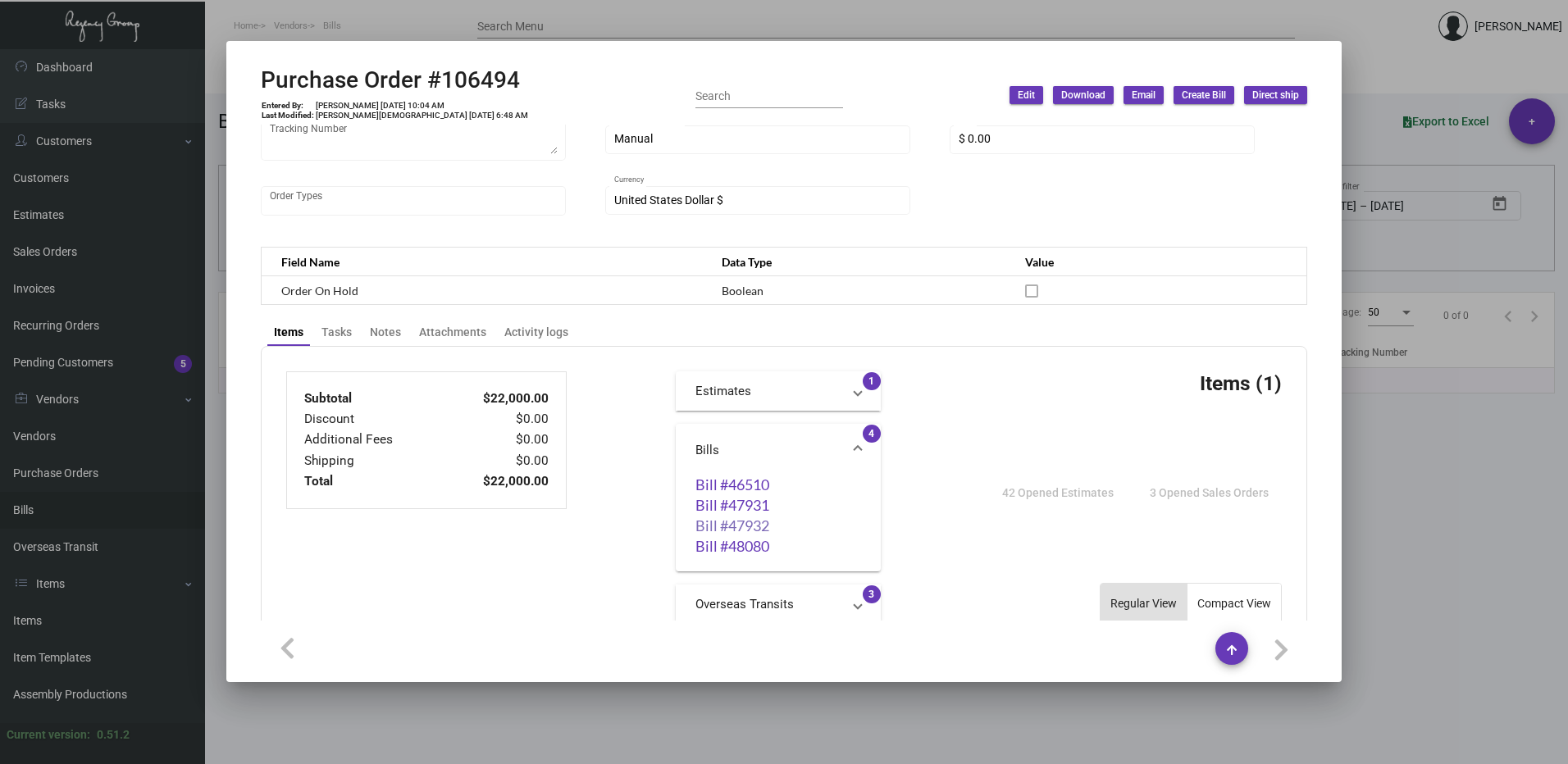
click at [731, 518] on link "Bill #47932" at bounding box center [778, 525] width 165 height 17
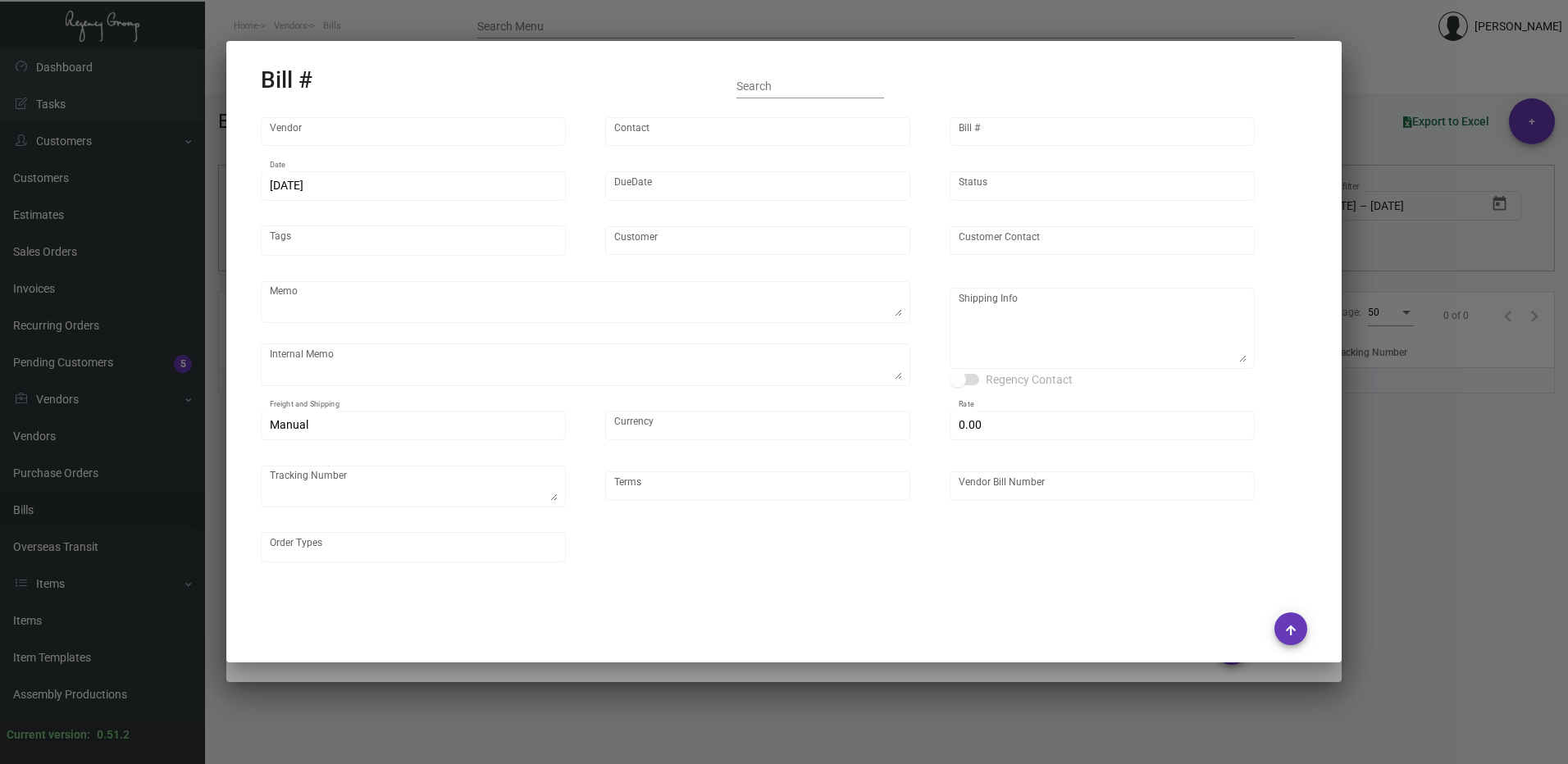
type input "Prostar - Pens"
type input "[PERSON_NAME]"
type input "47932"
type input "[DATE]"
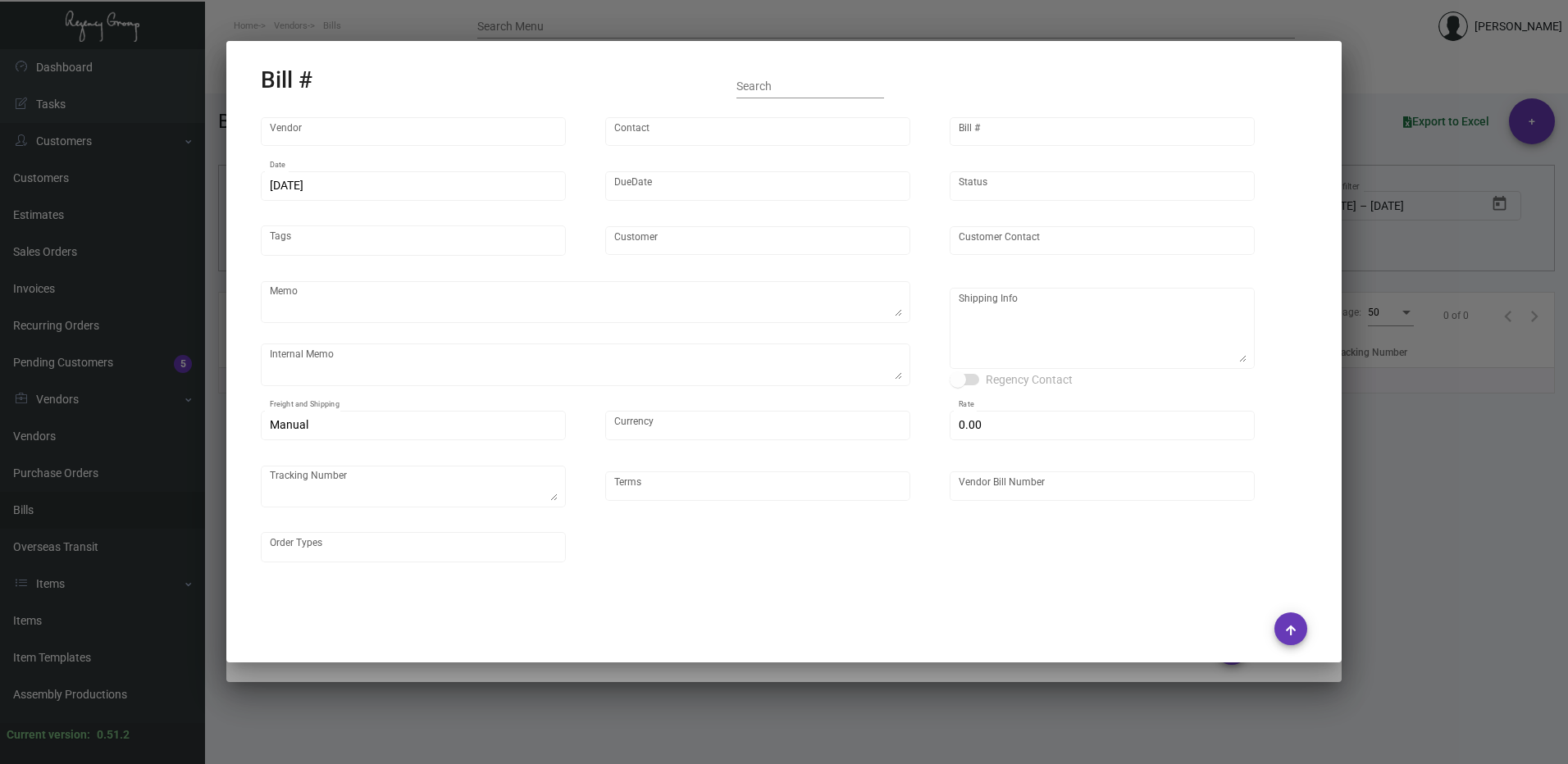
type input "[PERSON_NAME] Hotels"
type input "C/O Hyatt Hotels"
type textarea "Please ship 40k by boat to our NJ warehouse in the first shipment."
type textarea "9/23 - asked the vendor to air 6k at our cost."
type textarea "[PERSON_NAME] Hotels - C/O Hyatt Hotels [STREET_ADDRESS]"
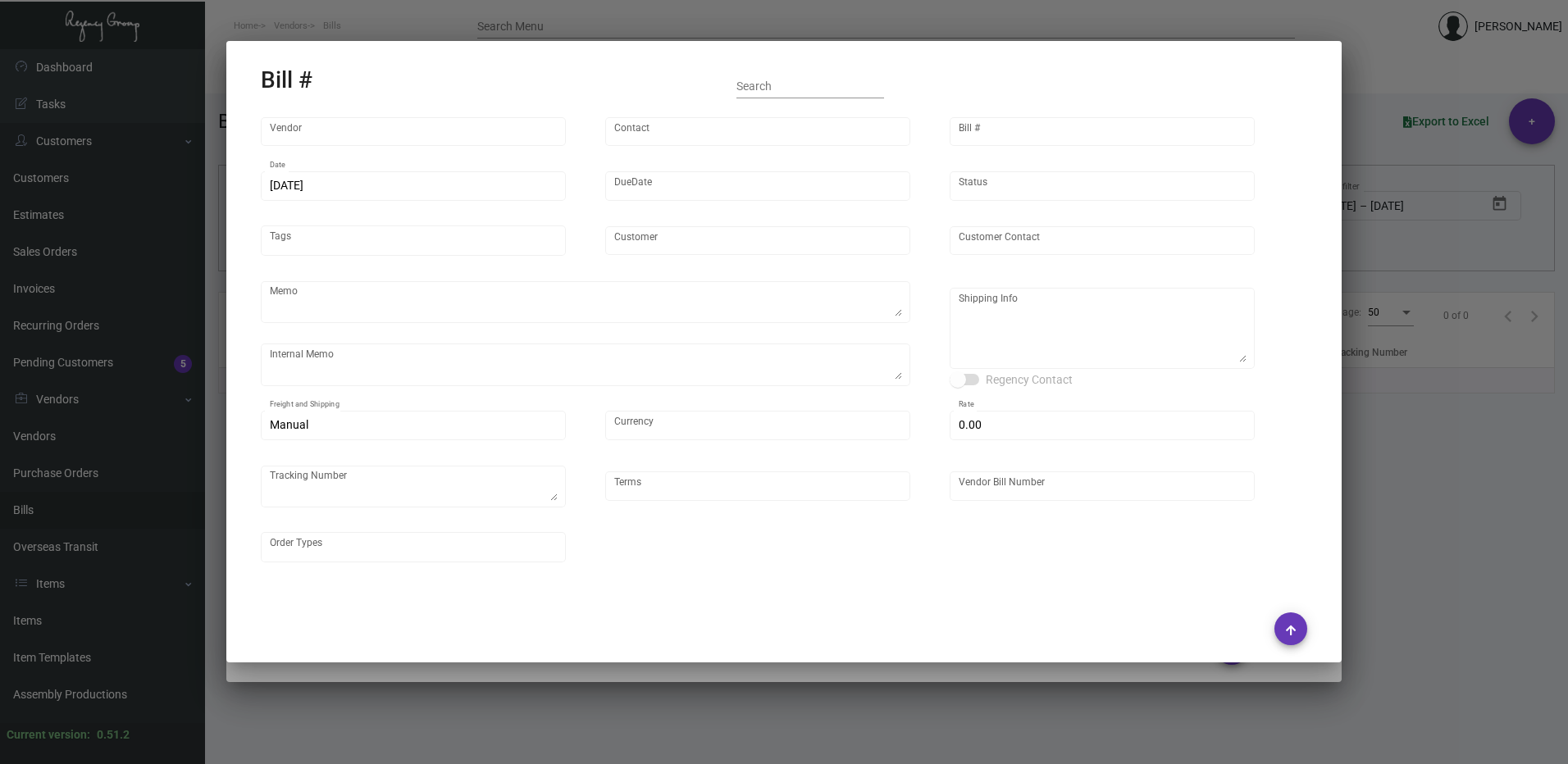
type input "United States Dollar $"
type input "$ 0.00"
type textarea "737002"
type input "Net 30"
type input "24GCY0952_106494"
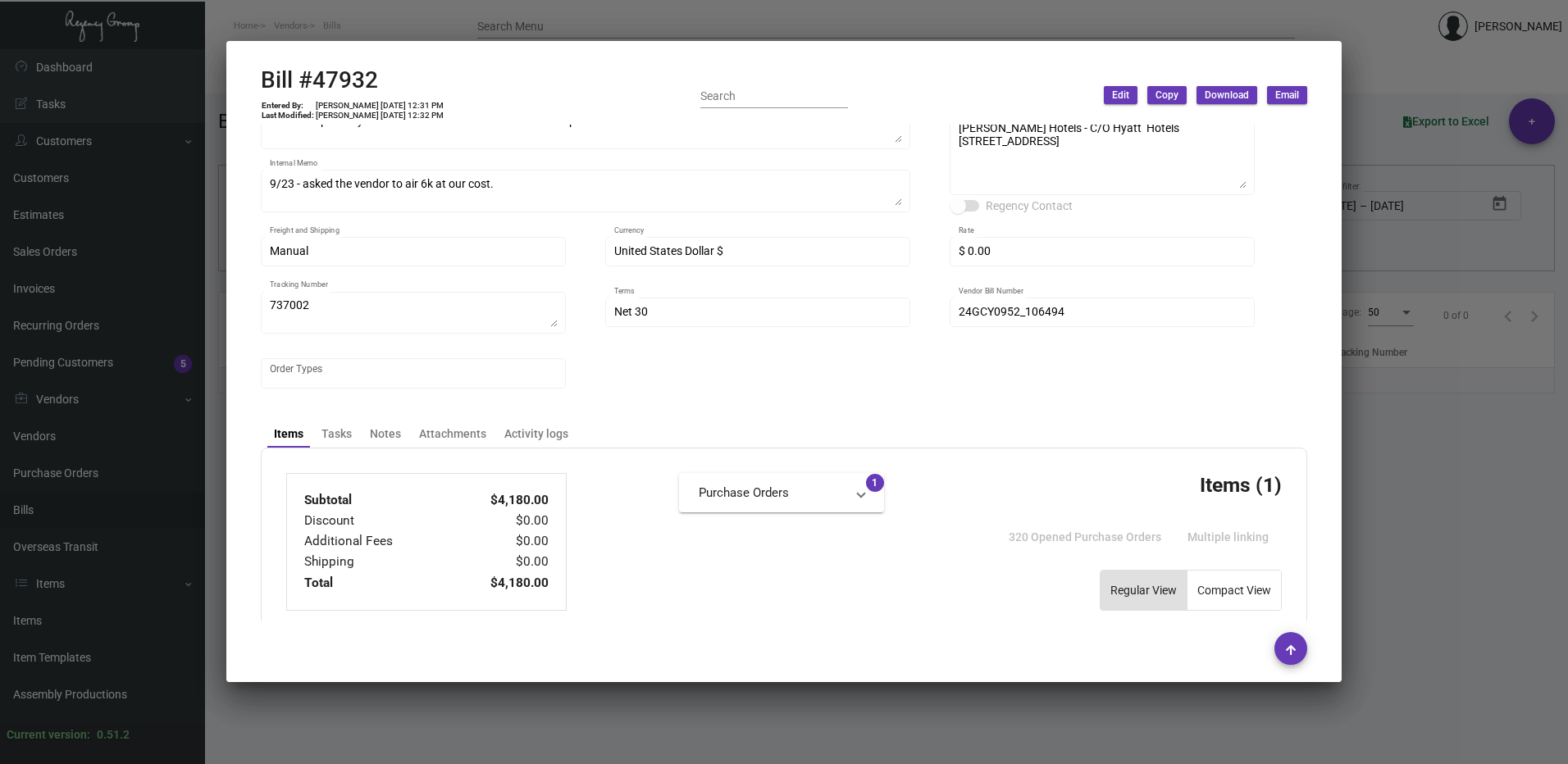
scroll to position [328, 0]
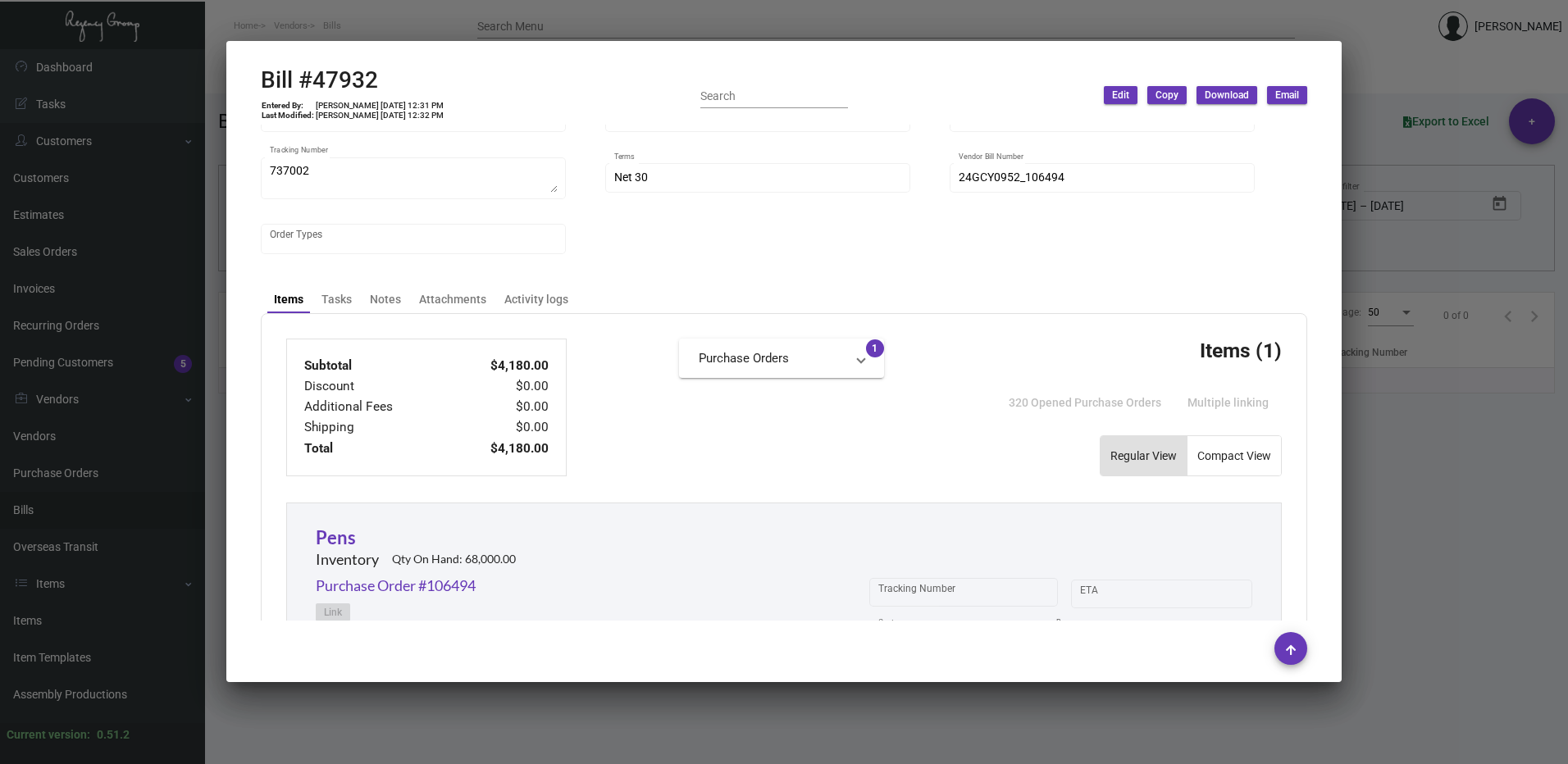
click at [1520, 365] on div at bounding box center [784, 382] width 1568 height 764
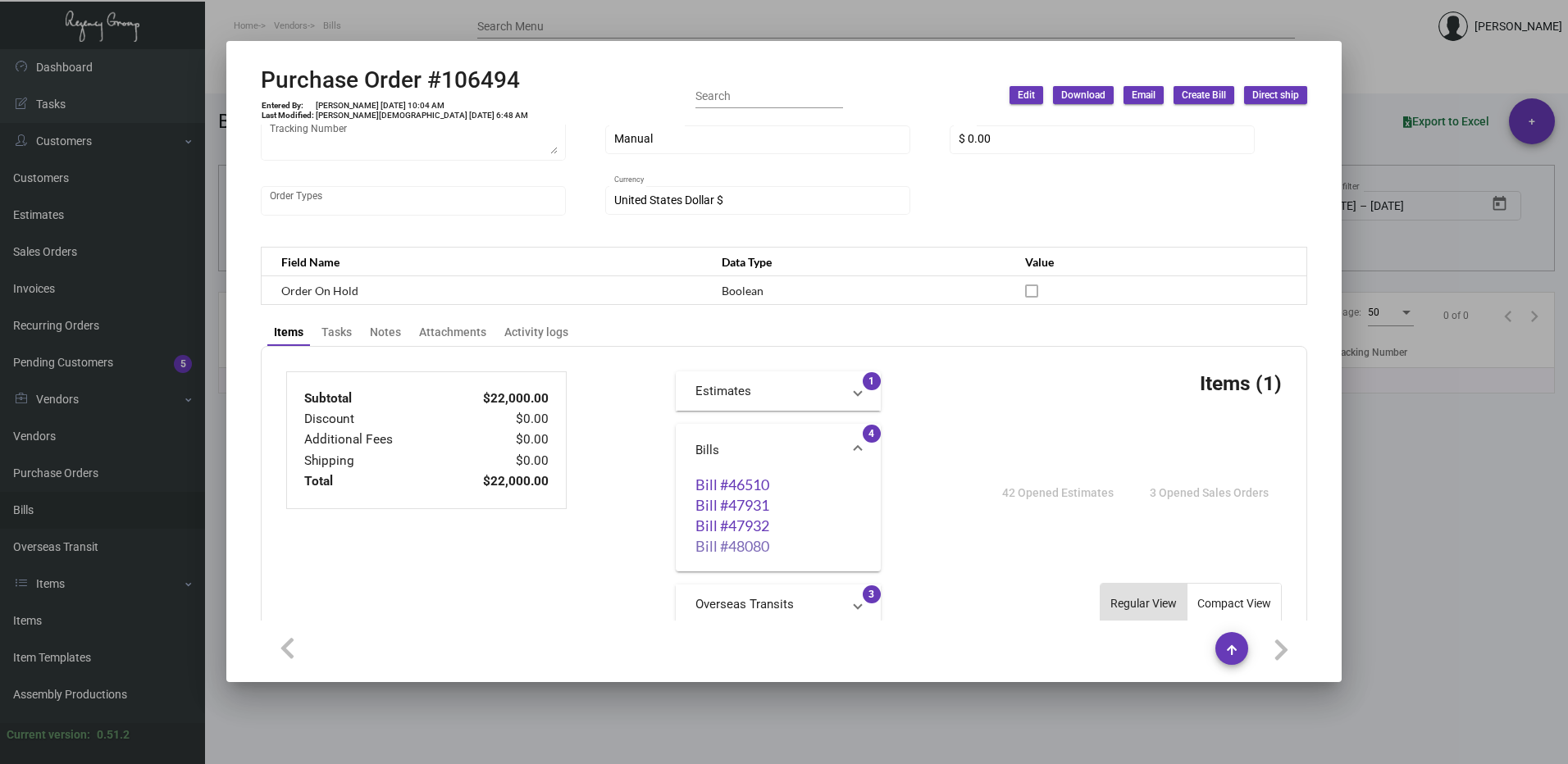
click at [717, 552] on link "Bill #48080" at bounding box center [778, 545] width 165 height 17
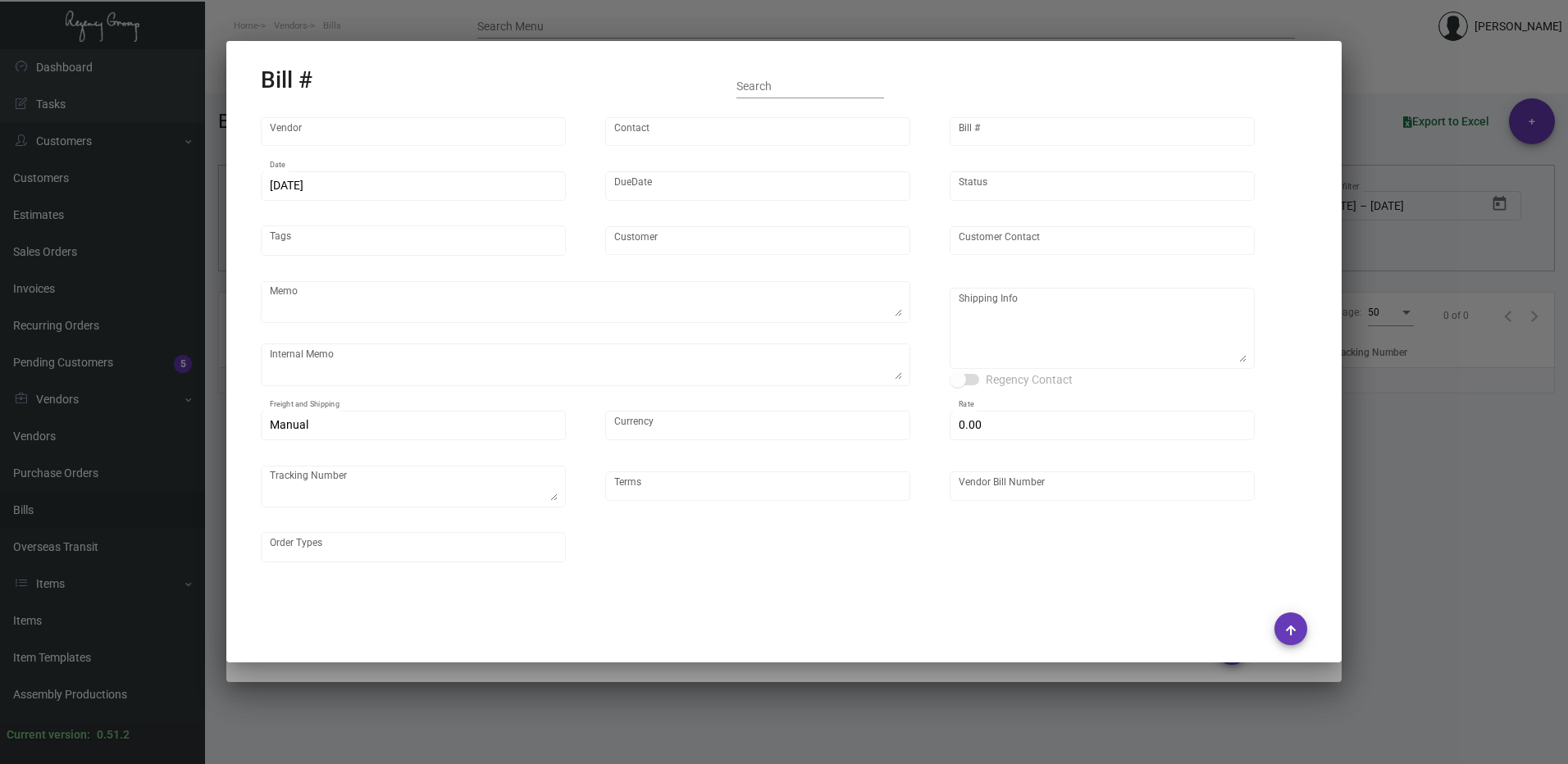
type input "Prostar - Pens"
type input "[PERSON_NAME]"
type input "48080"
type input "[DATE]"
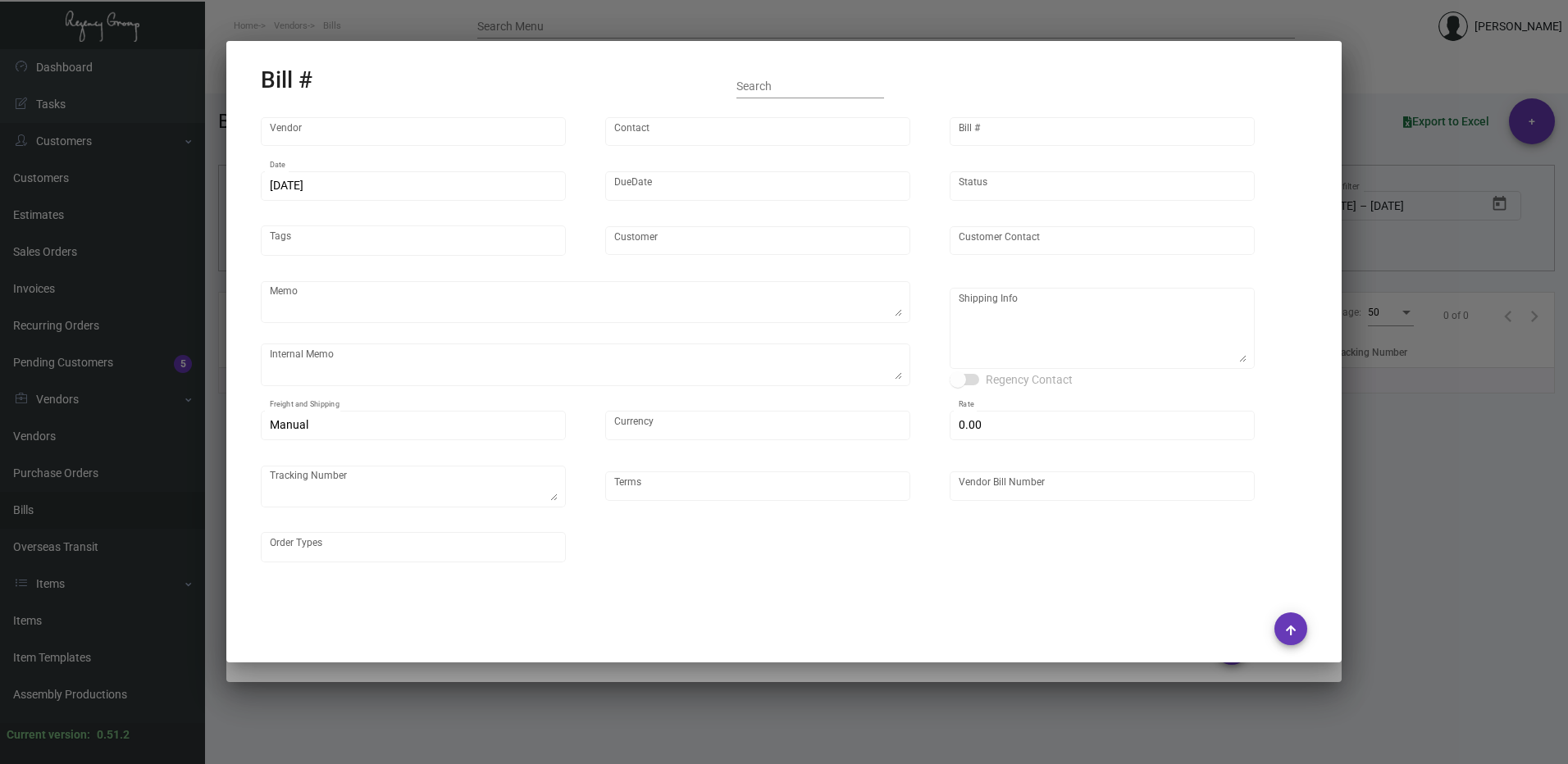
type input "[PERSON_NAME] Hotels"
type input "C/O Hyatt Hotels"
type textarea "Please ship 40k by boat to our NJ warehouse in the first shipment."
type textarea "9/23 - asked the vendor to air 6k at our cost."
type textarea "[PERSON_NAME] Hotels - C/O Hyatt Hotels [STREET_ADDRESS]"
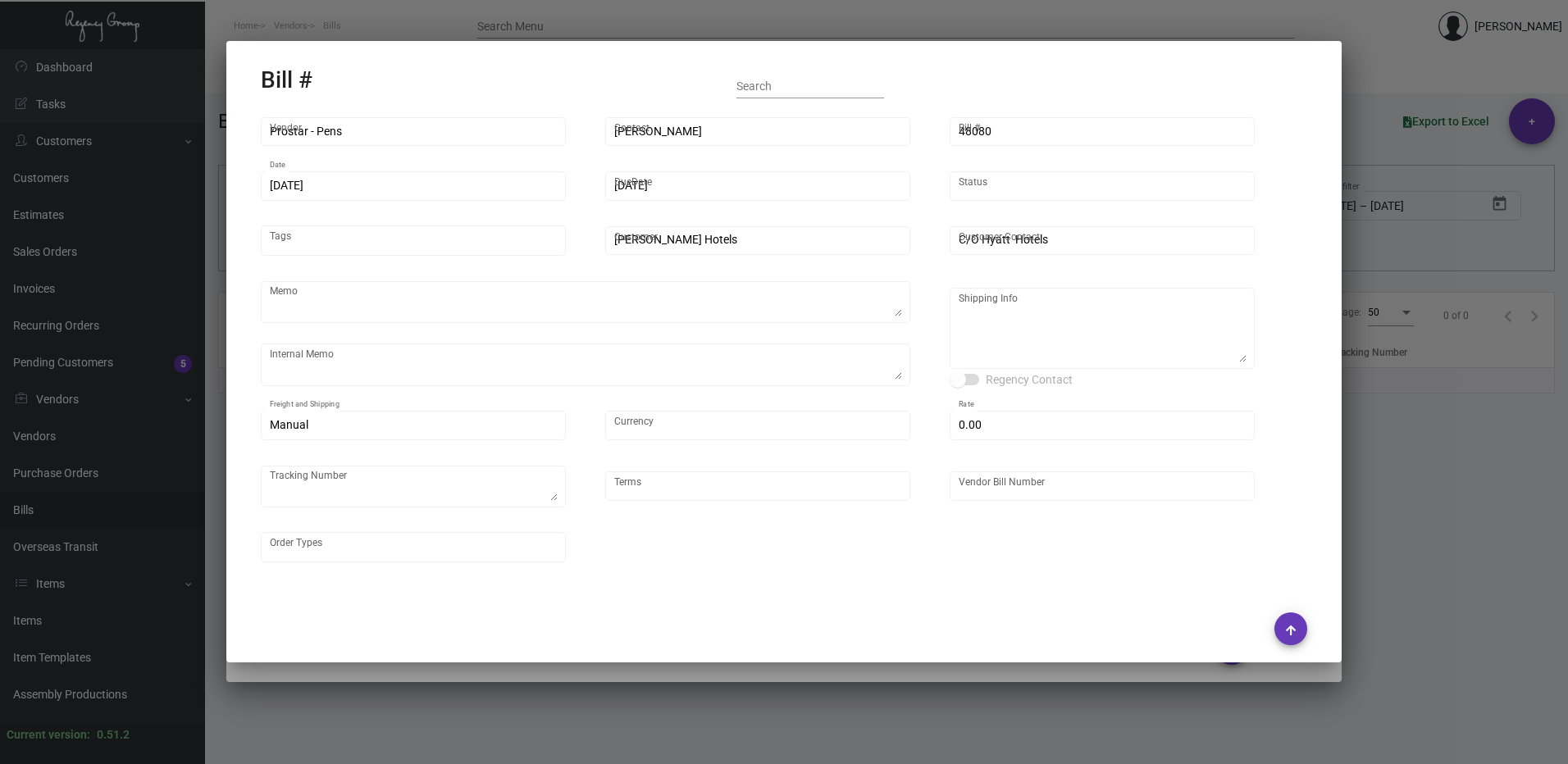
type input "United States Dollar $"
type input "$ 0.00"
type textarea "#740275"
type input "Net 45"
type input "25GCY0123_106494"
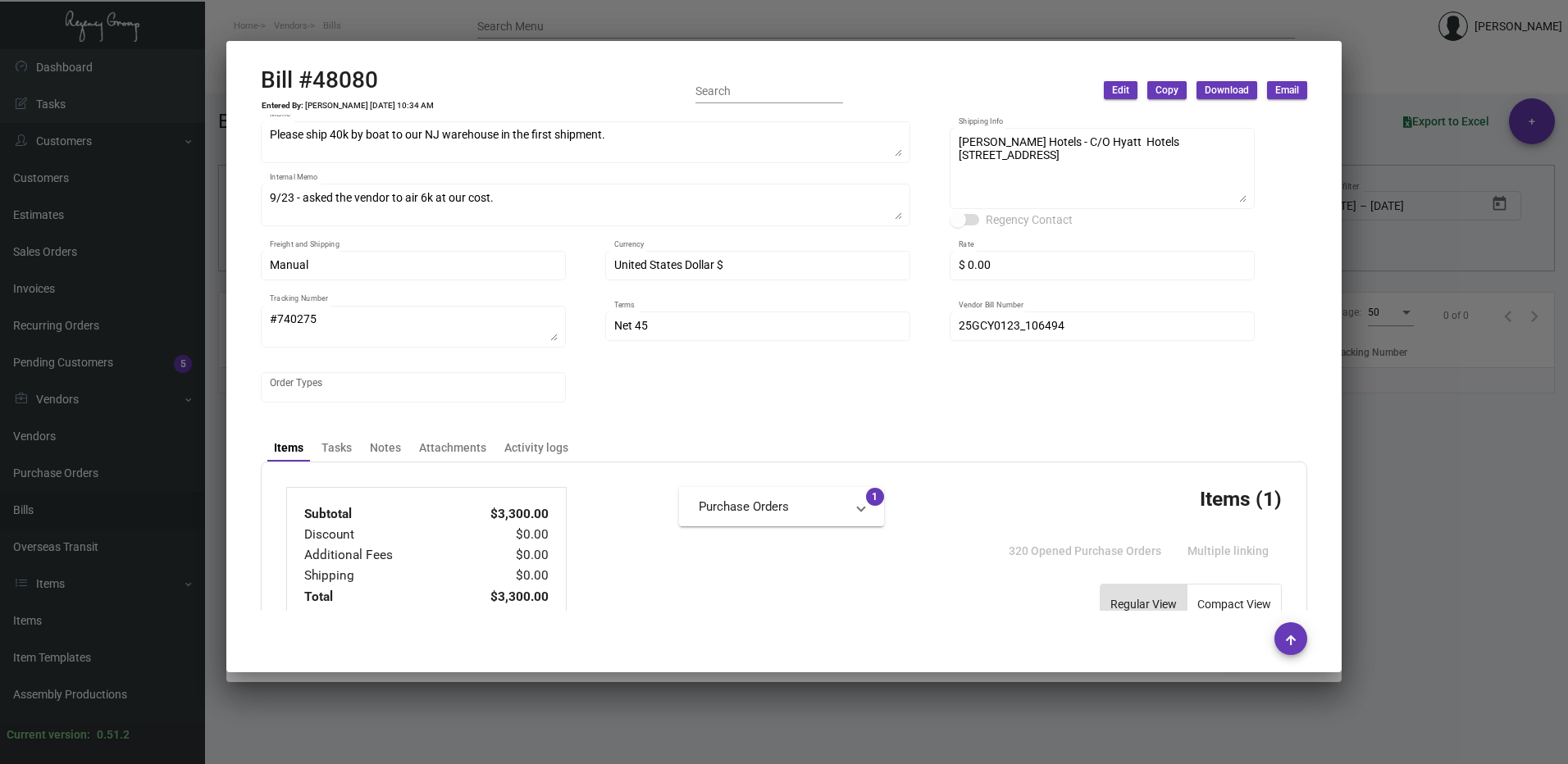
scroll to position [410, 0]
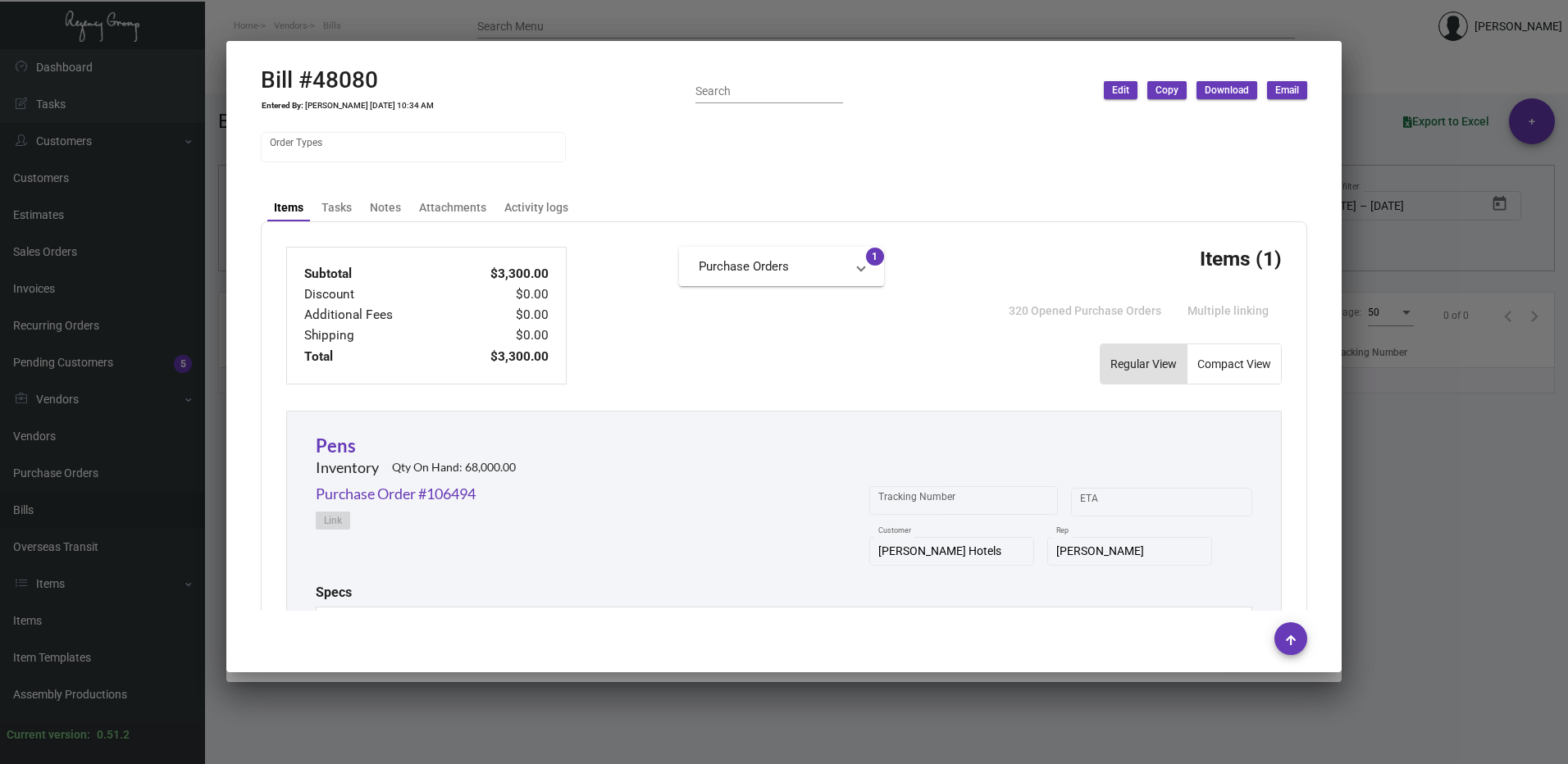
click at [1454, 434] on div at bounding box center [784, 382] width 1568 height 764
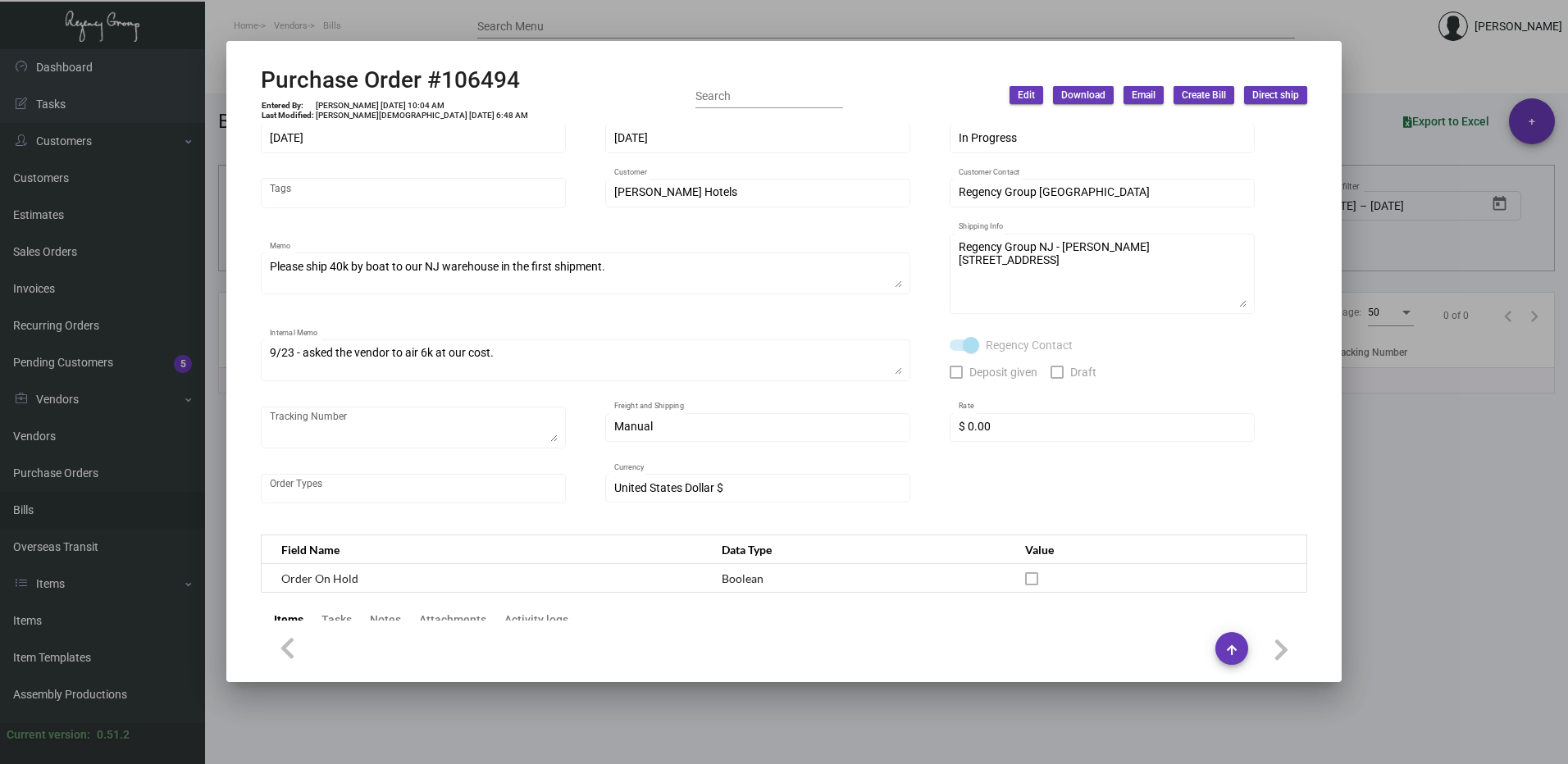
scroll to position [27, 0]
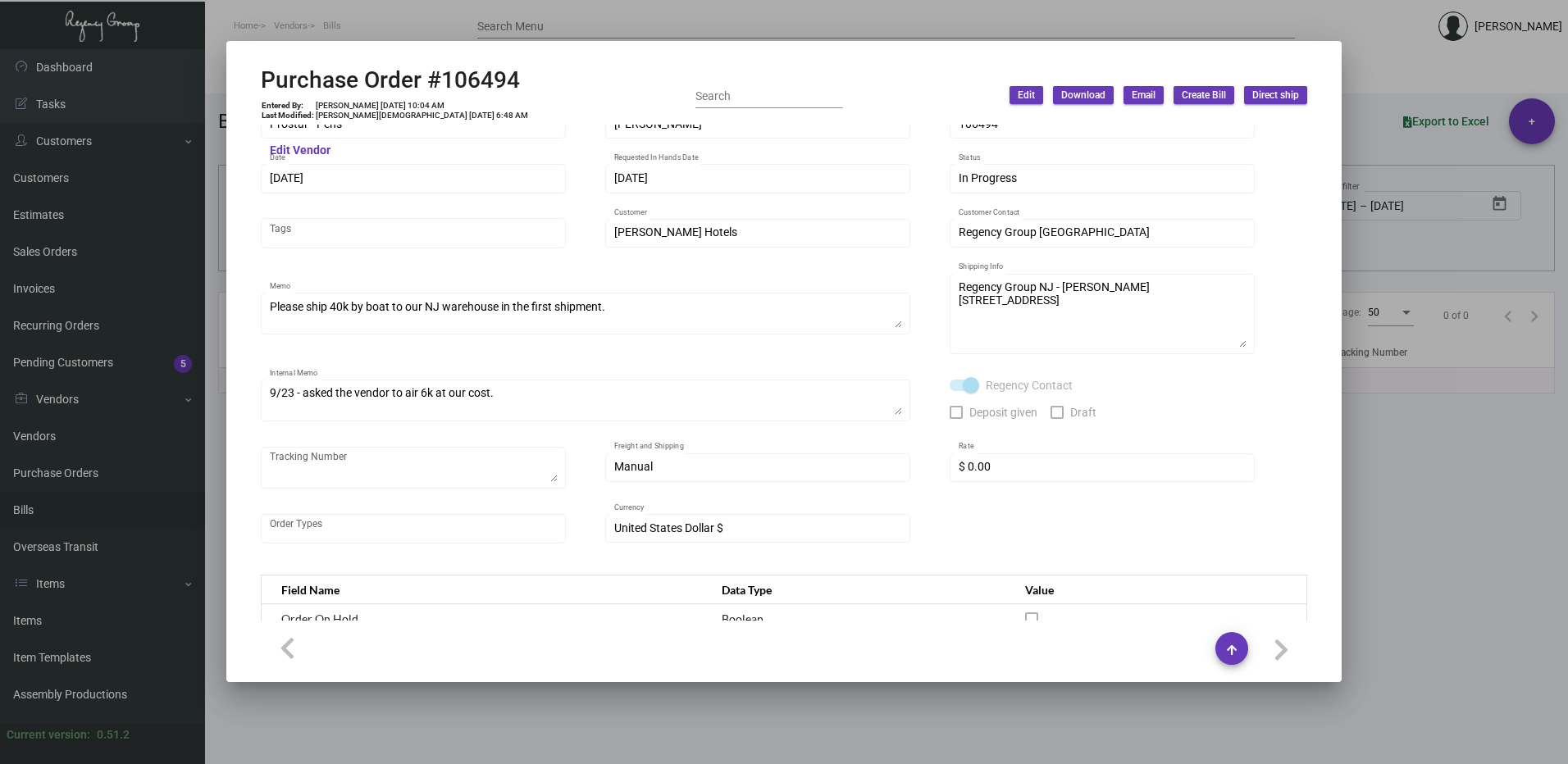
click at [1214, 91] on span "Create Bill" at bounding box center [1204, 95] width 45 height 14
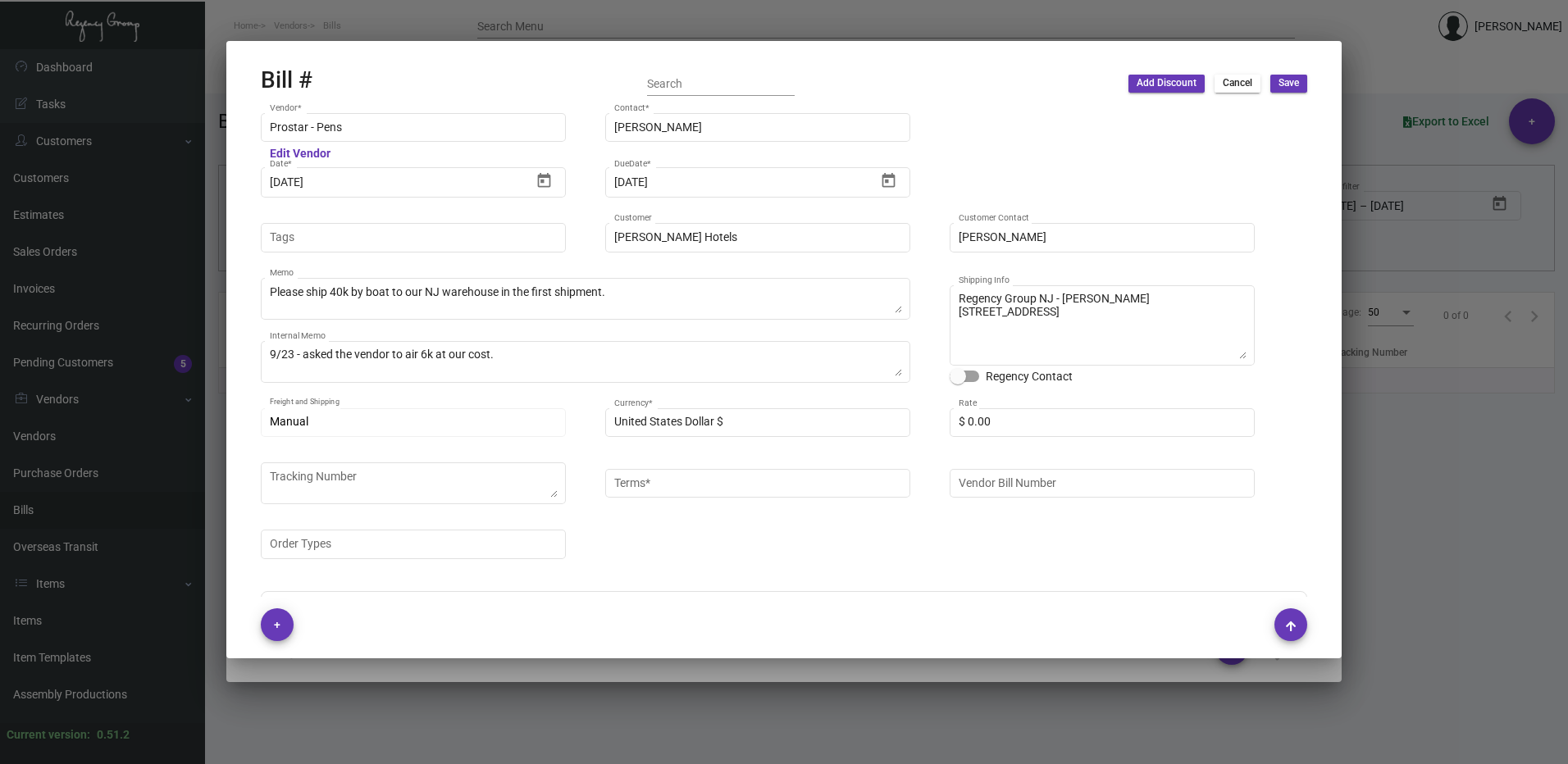
type input "Net 30"
type input "C/O Hyatt Hotels"
type textarea "[PERSON_NAME] Hotels - C/O Hyatt Hotels [STREET_ADDRESS]"
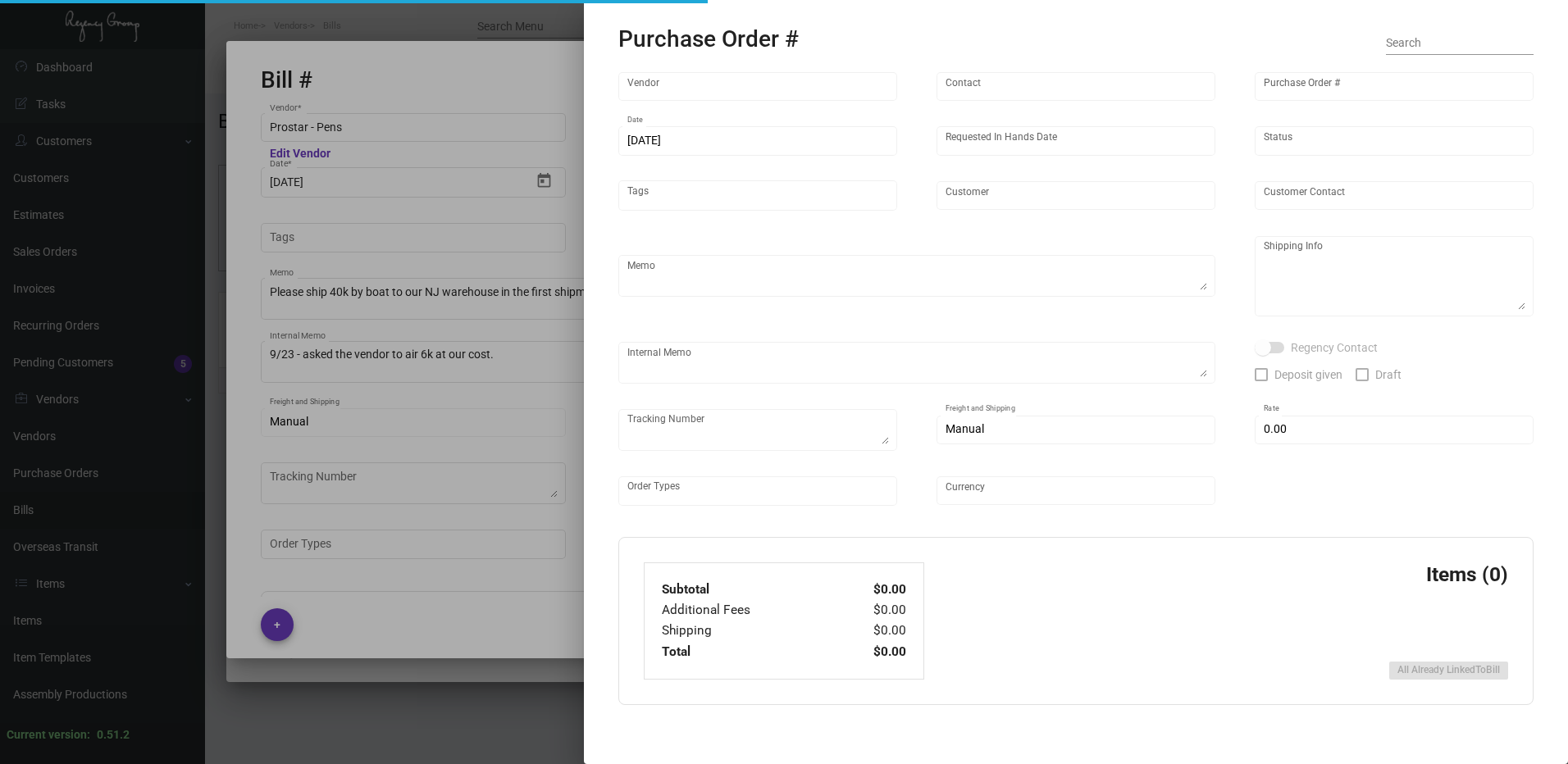
type input "Prostar - Pens"
type input "[PERSON_NAME]"
type input "106494"
type input "[DATE]"
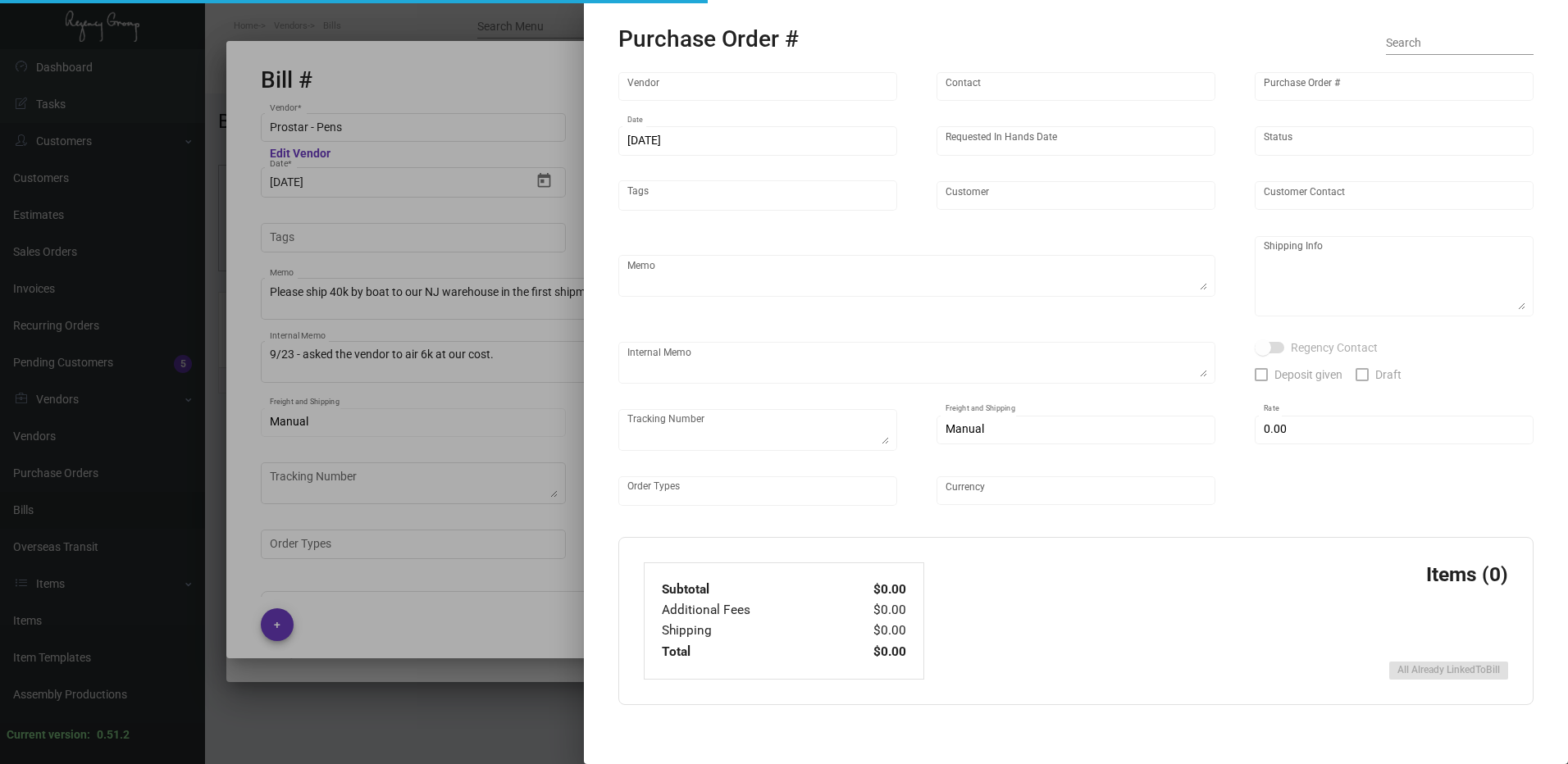
type input "[PERSON_NAME] Hotels"
type textarea "Please ship 40k by boat to our NJ warehouse in the first shipment."
type textarea "Regency Group NJ - [PERSON_NAME] [STREET_ADDRESS]"
type textarea "9/23 - asked the vendor to air 6k at our cost."
checkbox input "true"
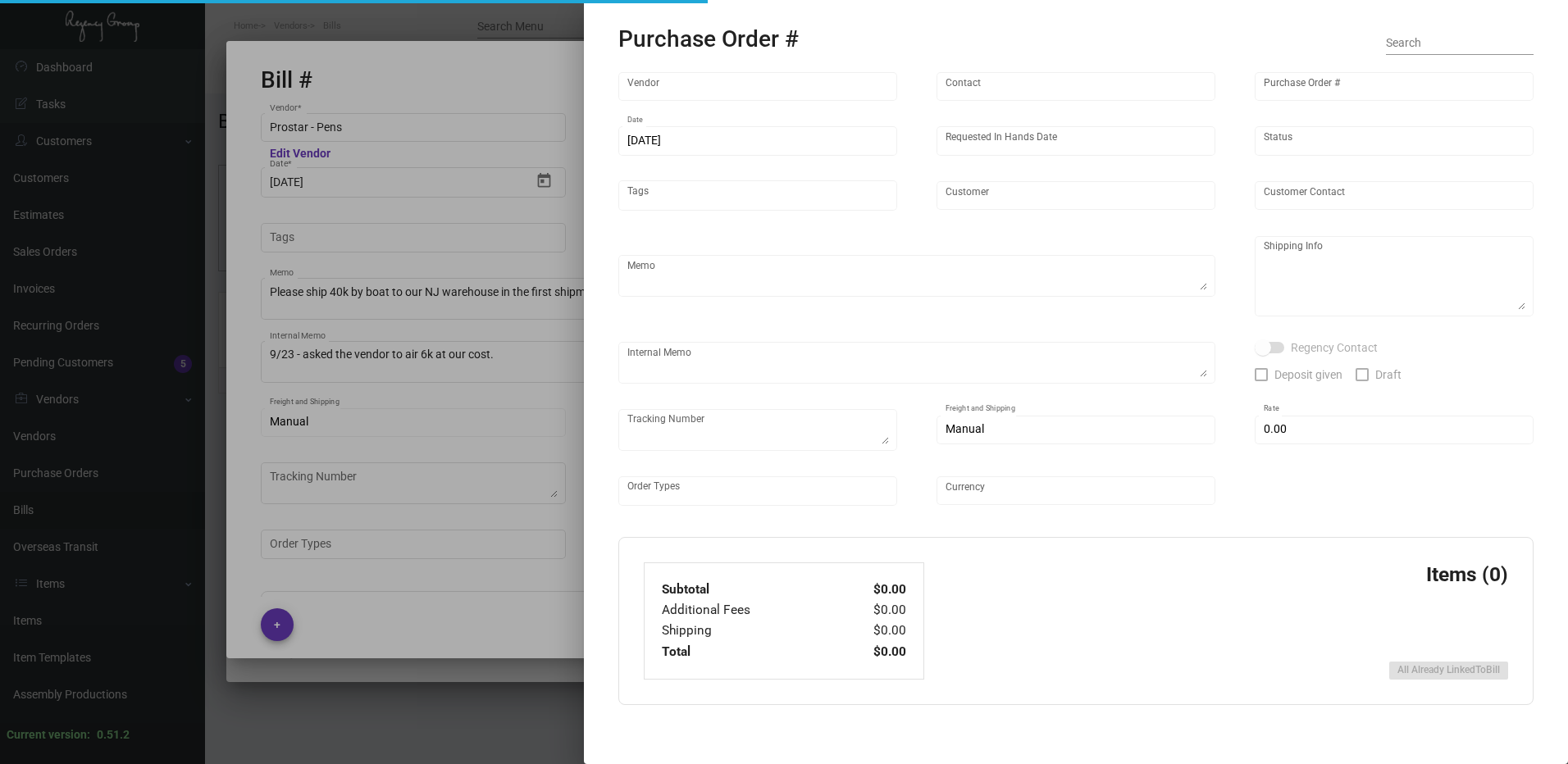
type input "$ 0.00"
type input "United States Dollar $"
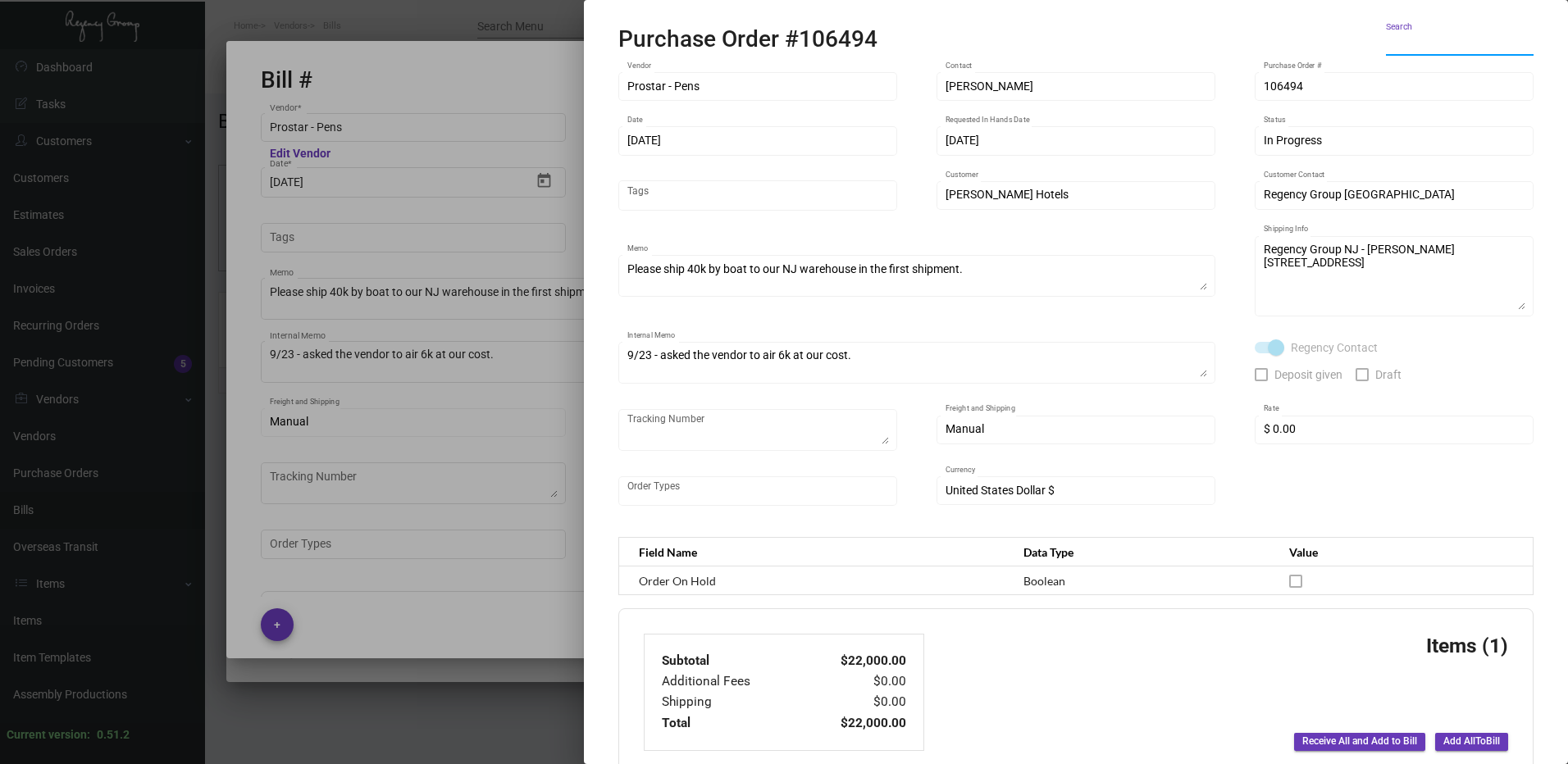
click at [1461, 737] on span "Add All To Bill" at bounding box center [1472, 742] width 56 height 14
click at [538, 606] on div at bounding box center [784, 382] width 1568 height 764
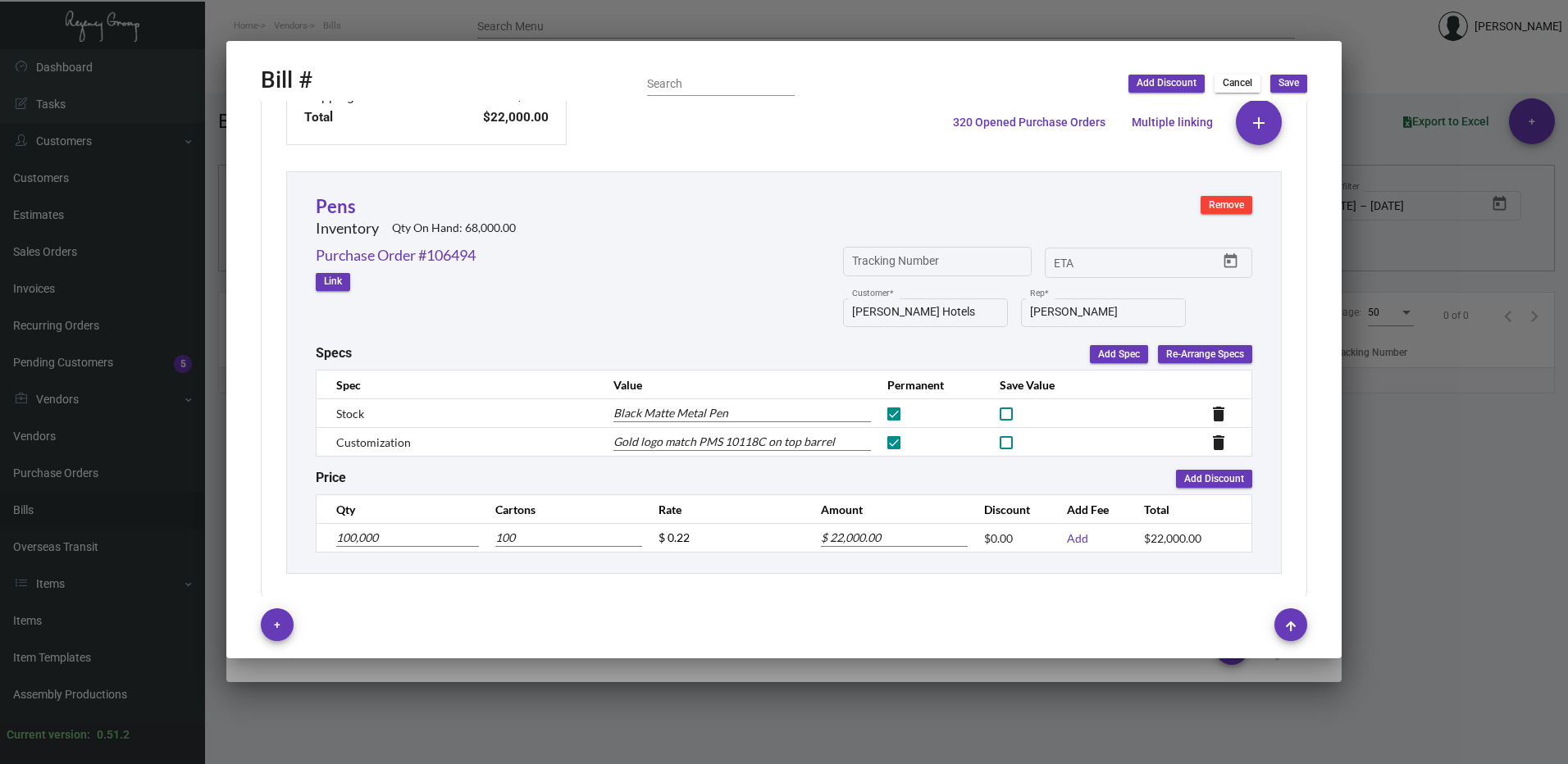
scroll to position [621, 0]
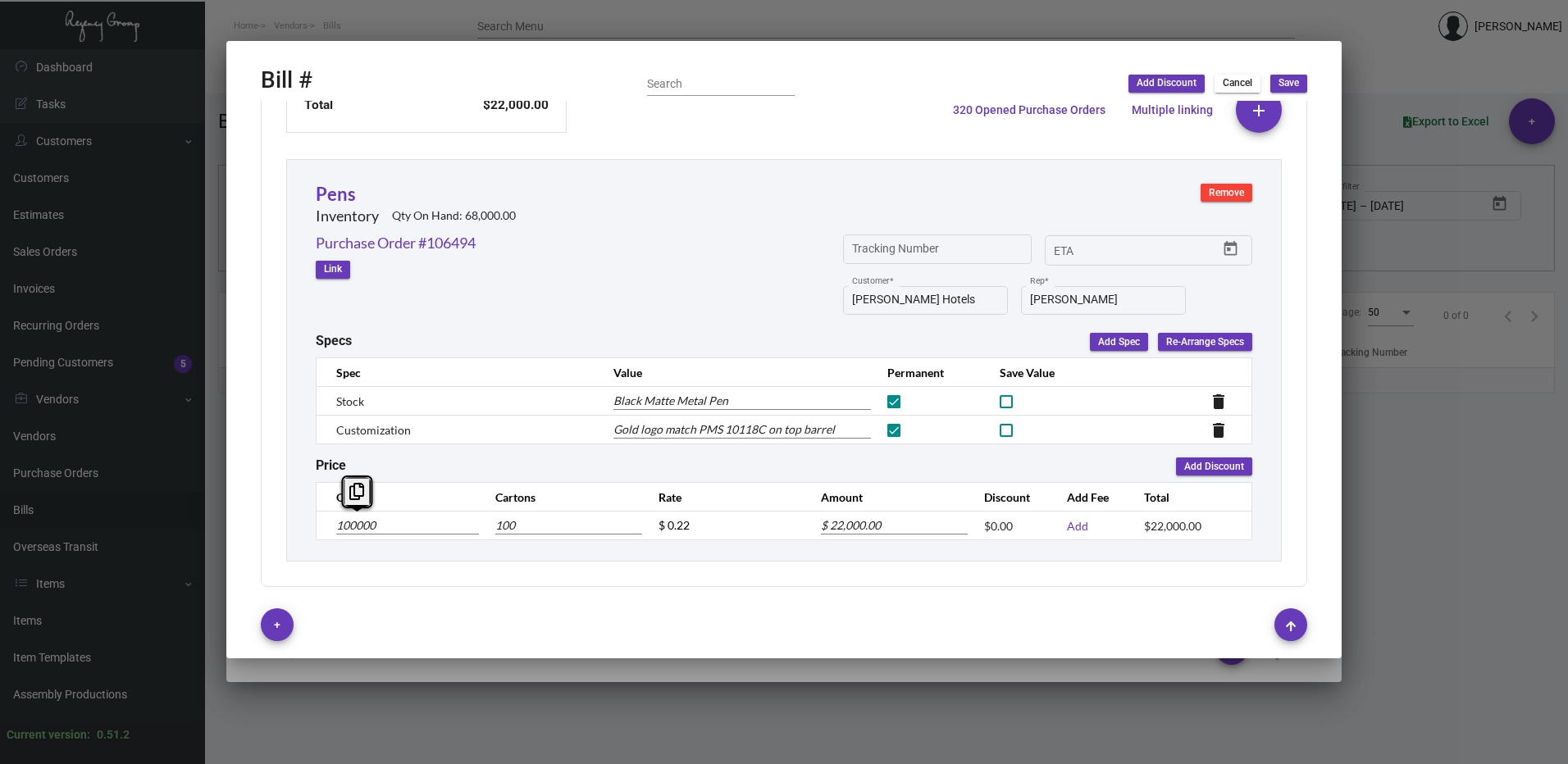
click at [347, 527] on input "100000" at bounding box center [407, 526] width 143 height 18
type input "10000"
type input "10"
type input "$ 2,200.00"
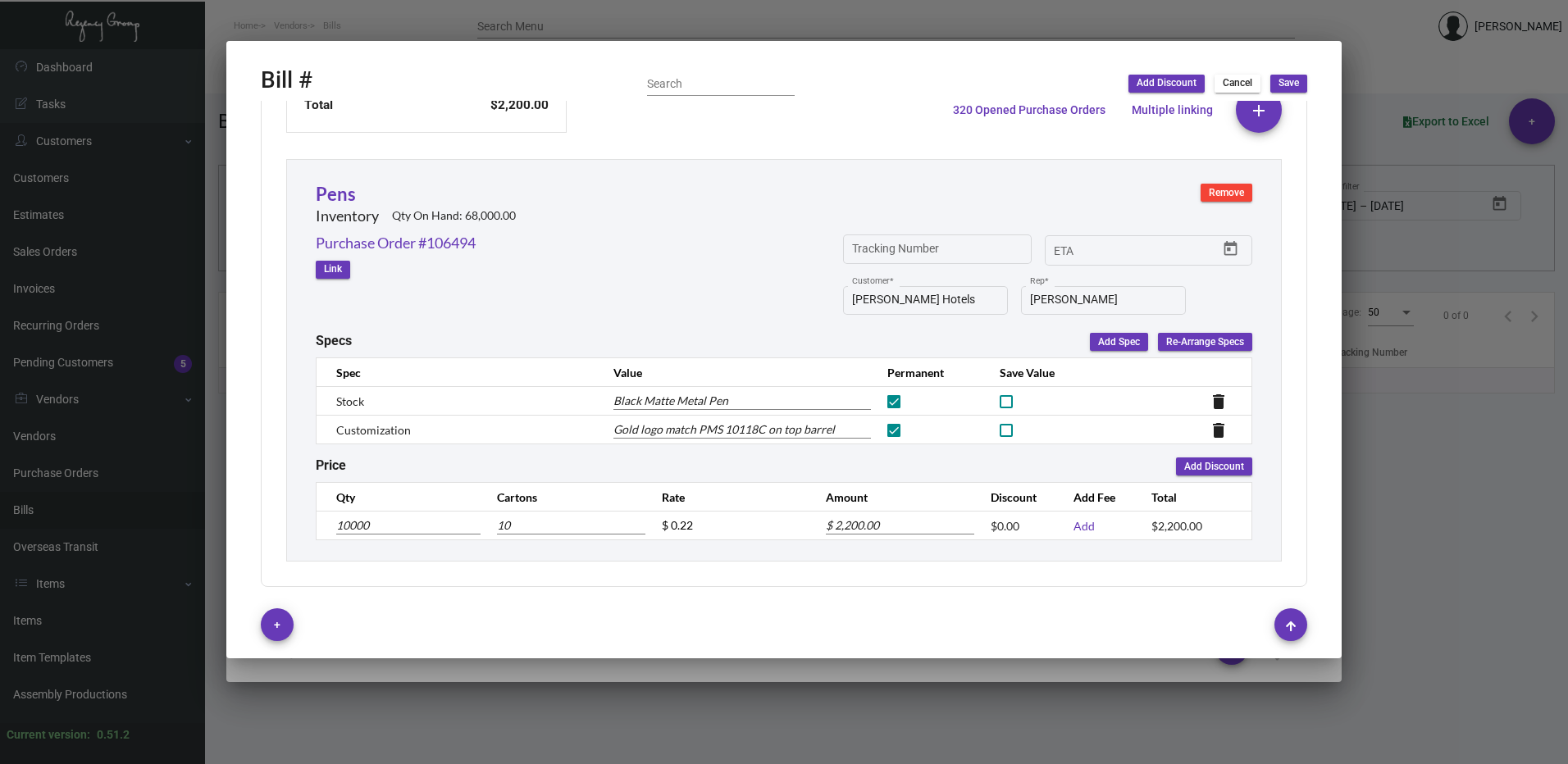
type input "0000"
type input "0"
type input "$ 0.00"
type input "20000"
type input "20"
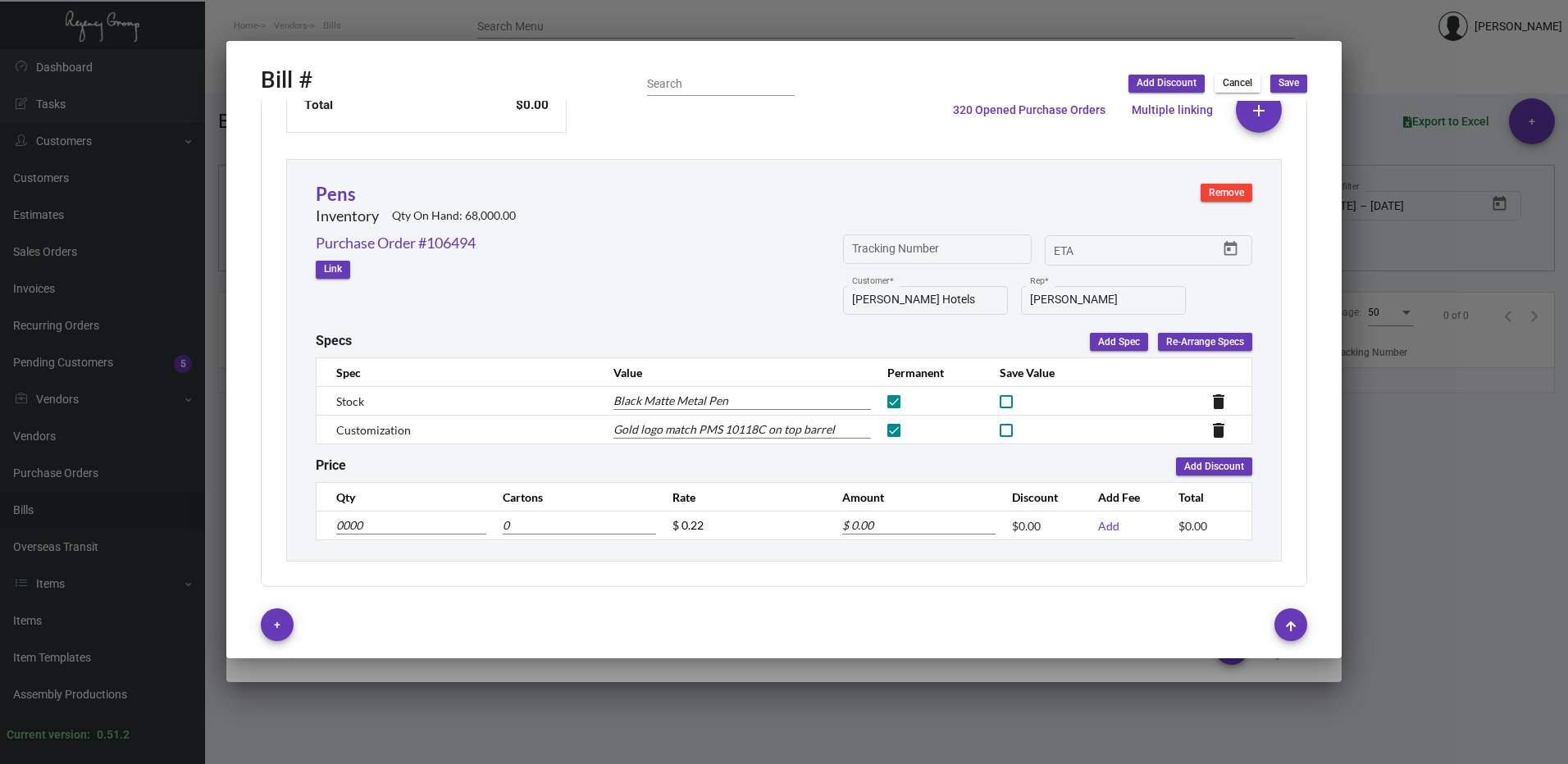
type input "$ 4,400.00"
type input "20,000"
click at [485, 568] on div "Subtotal $4,400.00 Discount $0.00 Additional Fees $0.00 Shipping $0.00 Total $4…" at bounding box center [784, 279] width 1047 height 617
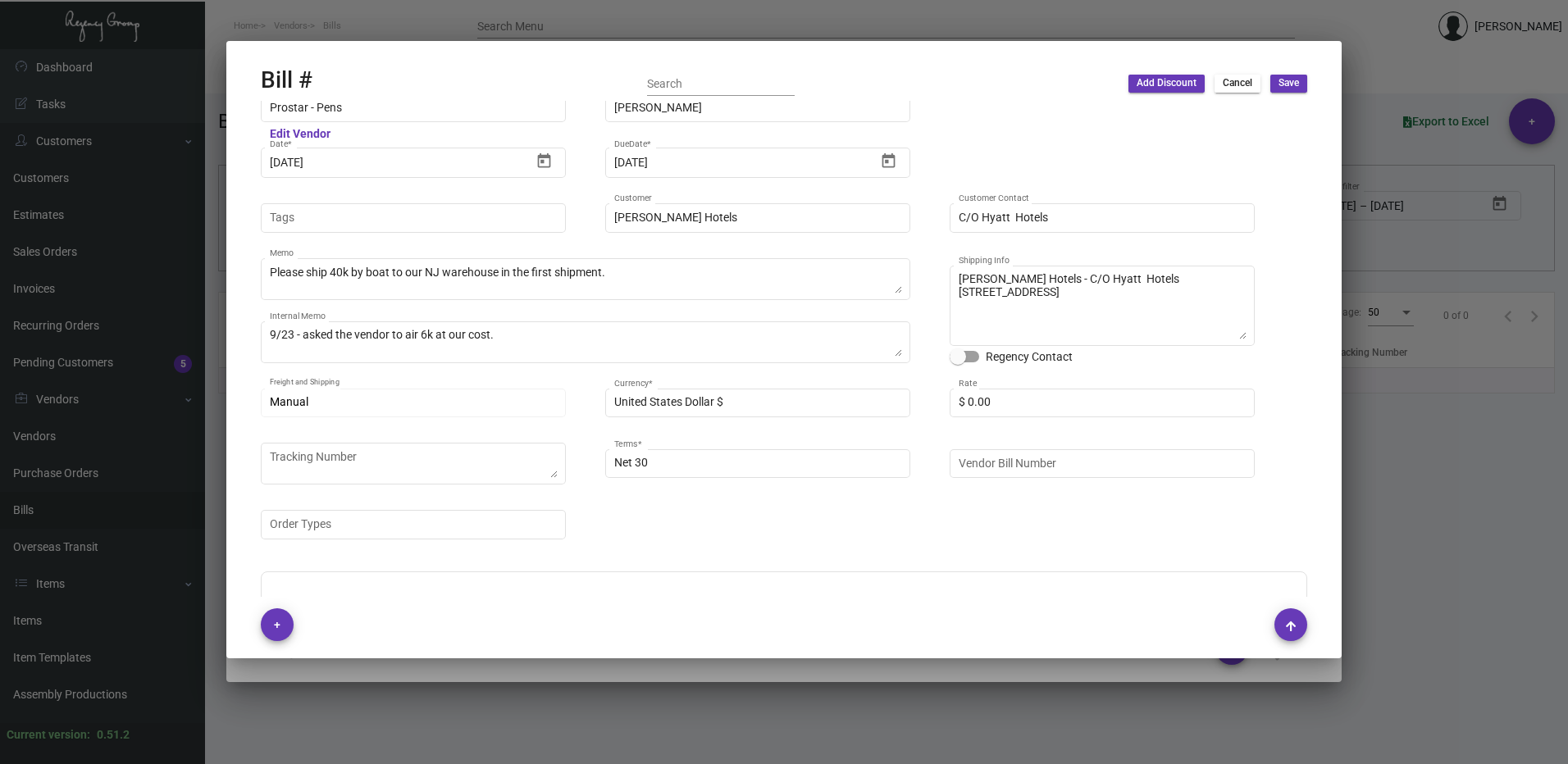
scroll to position [0, 0]
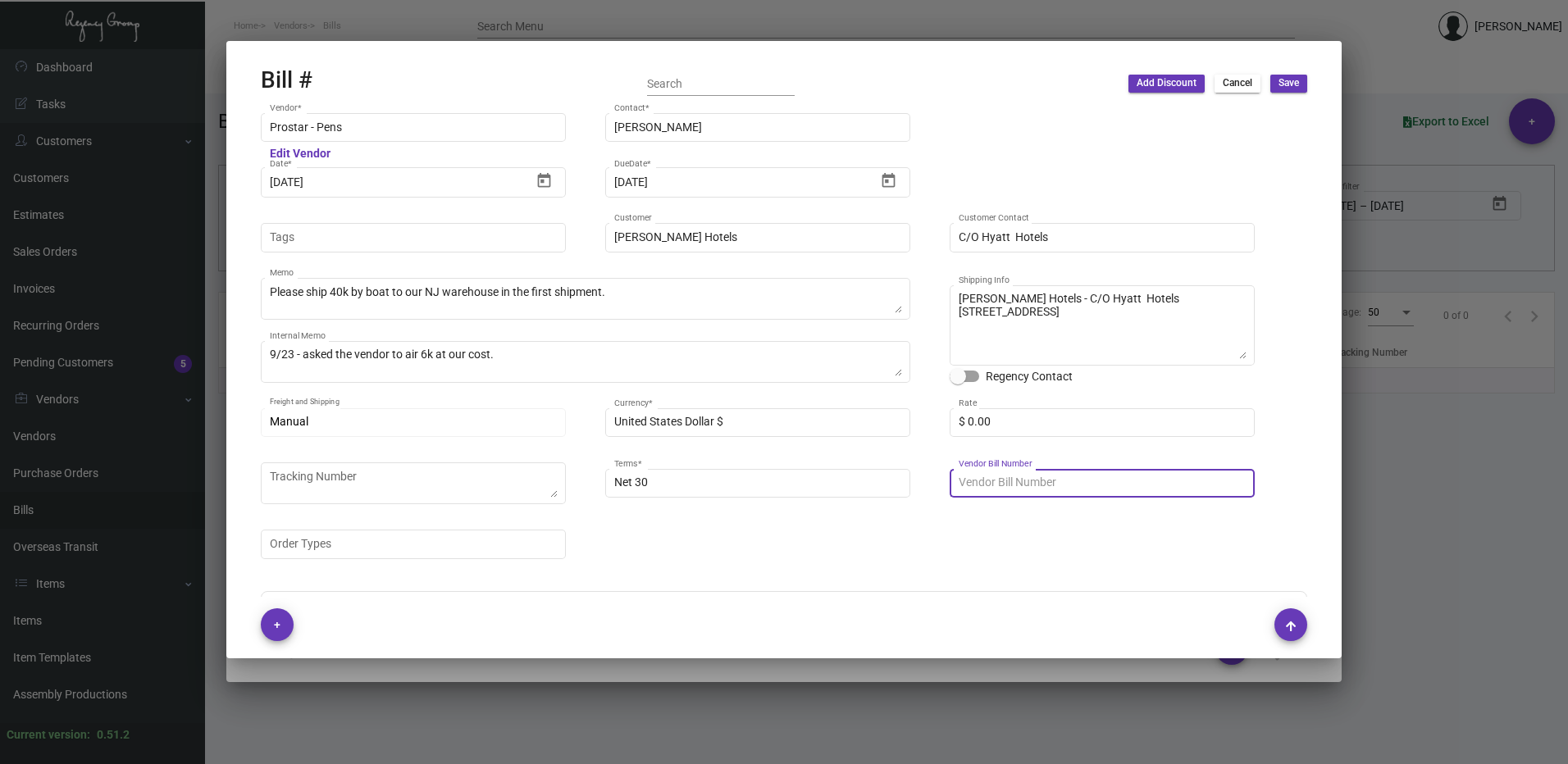
click at [1098, 485] on input "Vendor Bill Number" at bounding box center [1102, 482] width 288 height 13
paste input "25GCY0452"
type input "25GCY0452 - 106494"
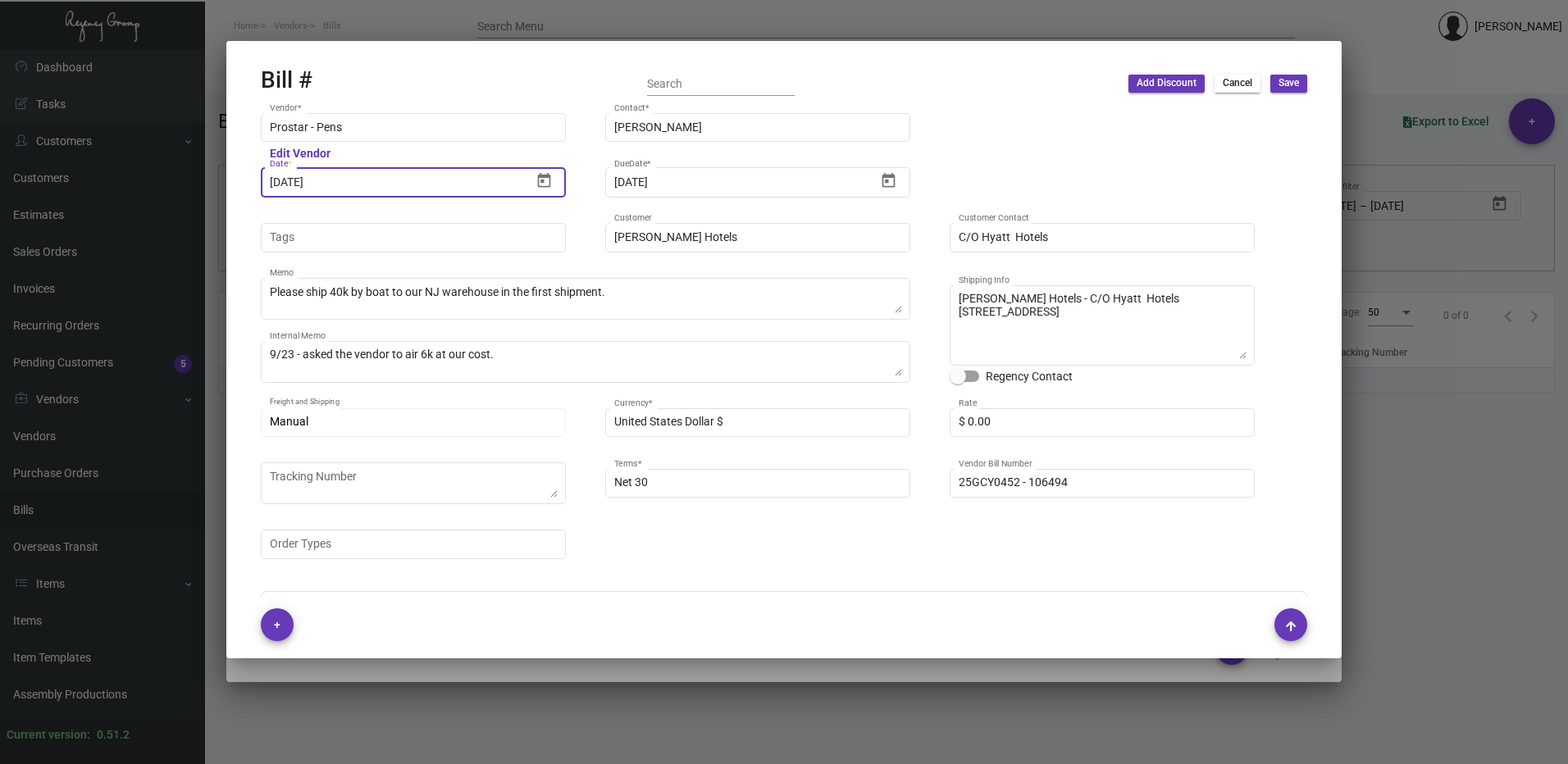
click at [338, 181] on input "[DATE]" at bounding box center [401, 182] width 261 height 13
click at [547, 182] on icon "Open calendar" at bounding box center [544, 181] width 17 height 17
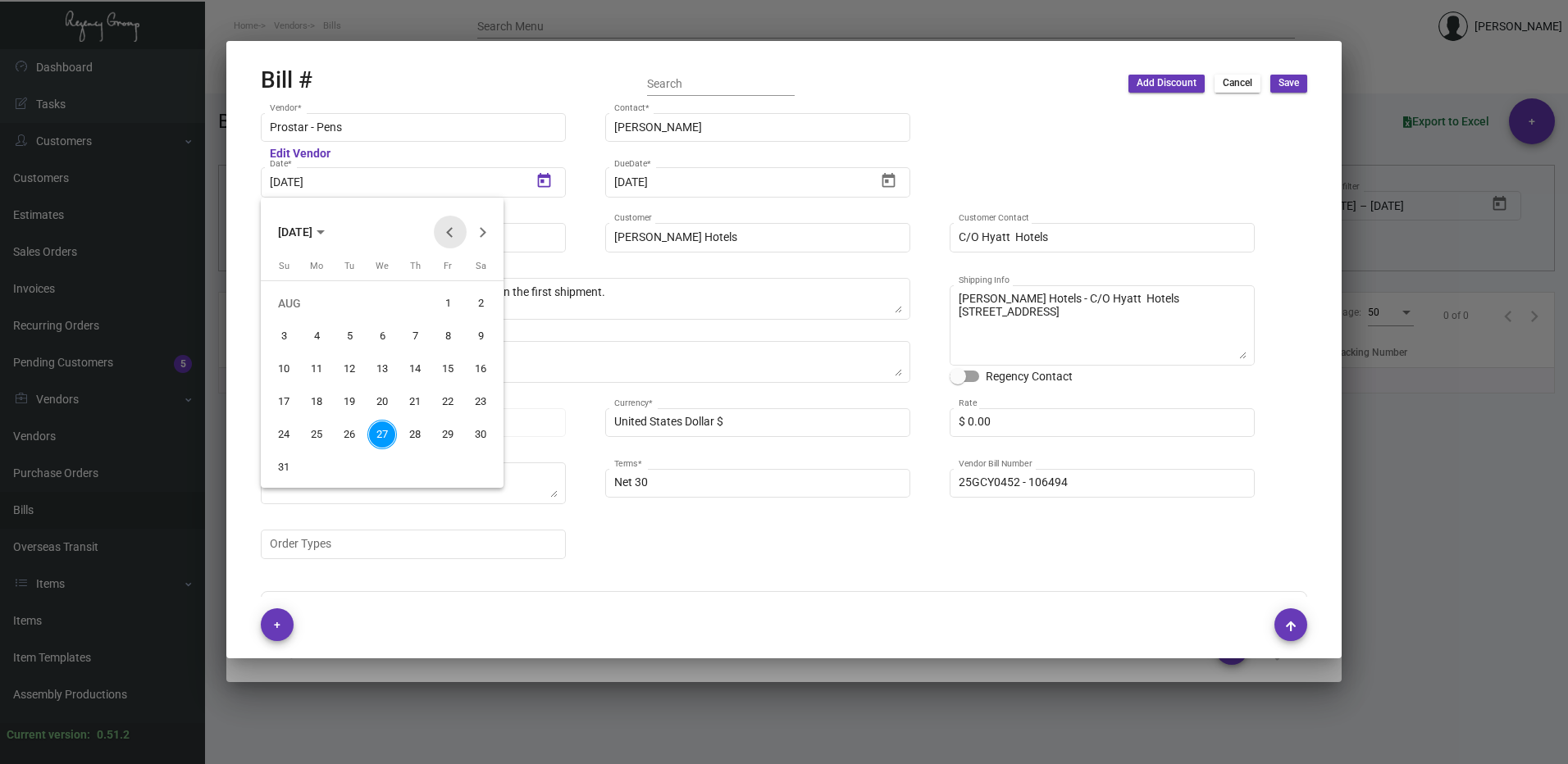
click at [452, 230] on button "Previous month" at bounding box center [450, 232] width 33 height 33
click at [443, 406] on div "20" at bounding box center [447, 401] width 29 height 29
type input "[DATE]"
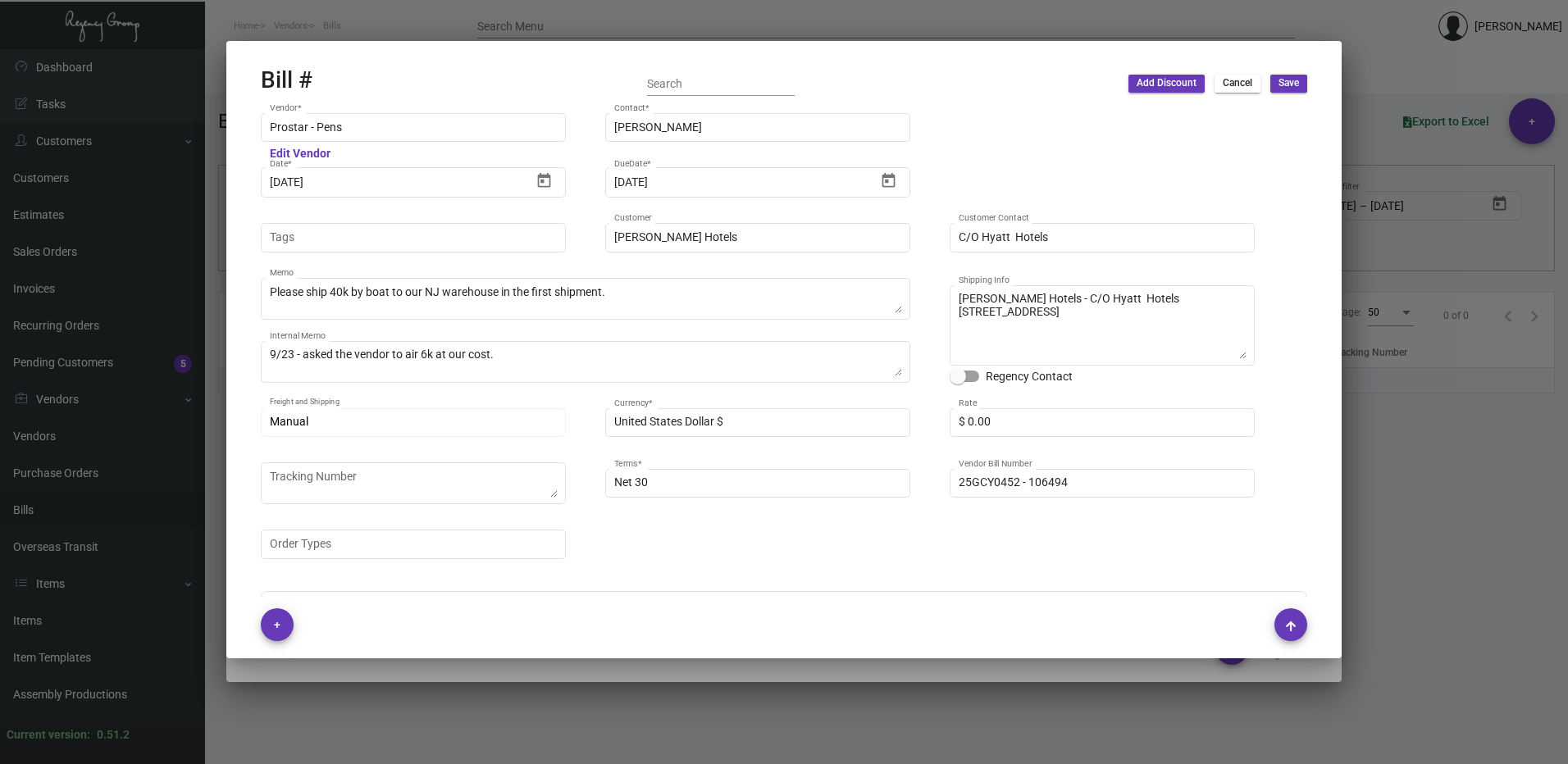
click at [1283, 88] on span "Save" at bounding box center [1288, 83] width 20 height 14
